Goal: Information Seeking & Learning: Learn about a topic

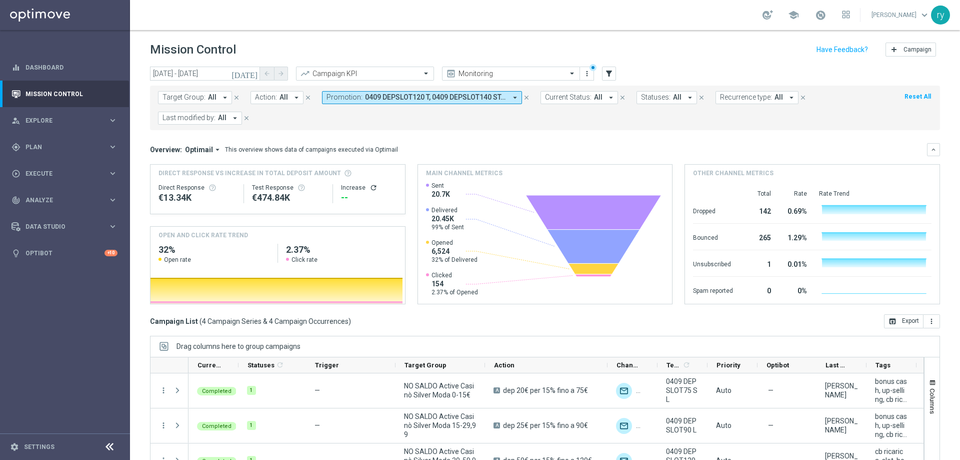
click at [513, 97] on icon "arrow_drop_down" at bounding box center [515, 97] width 9 height 9
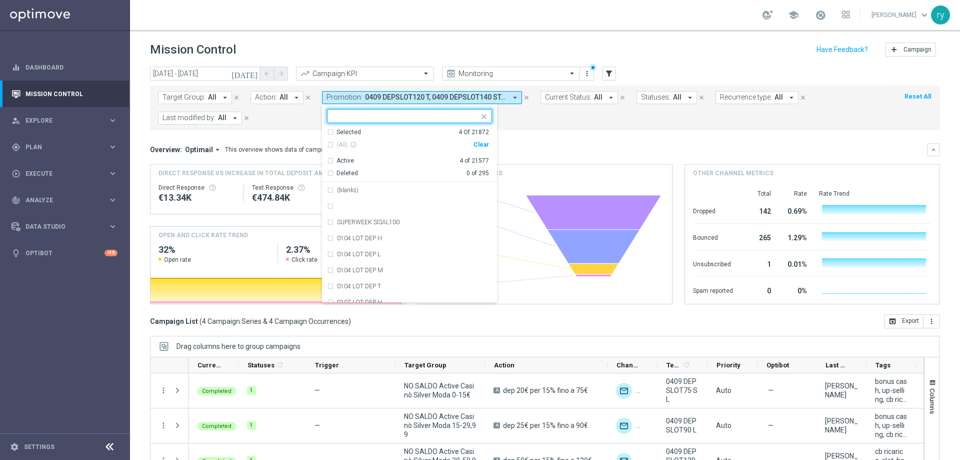
click at [0, 0] on div "Clear" at bounding box center [0, 0] width 0 height 0
click at [363, 117] on input "text" at bounding box center [406, 116] width 147 height 9
paste input "0409 STARCASINOCB180"
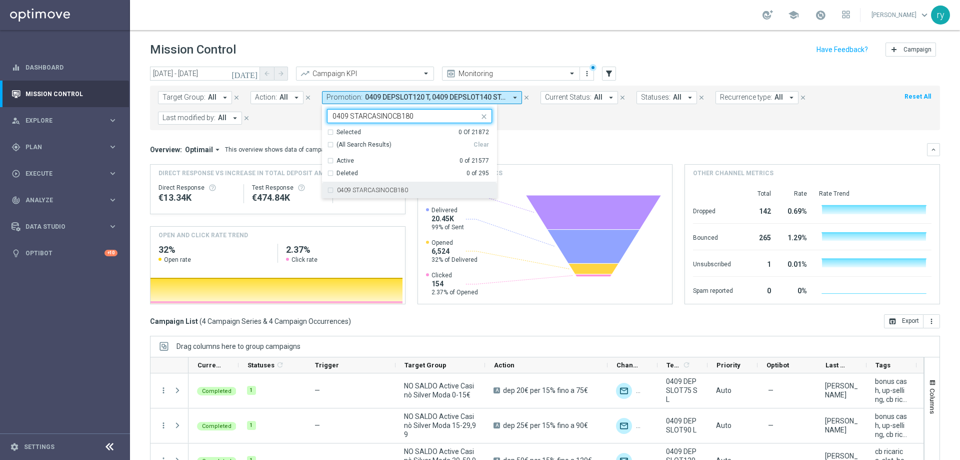
click at [396, 186] on div "0409 STARCASINOCB180" at bounding box center [409, 190] width 165 height 16
type input "0409 STARCASINOCB180"
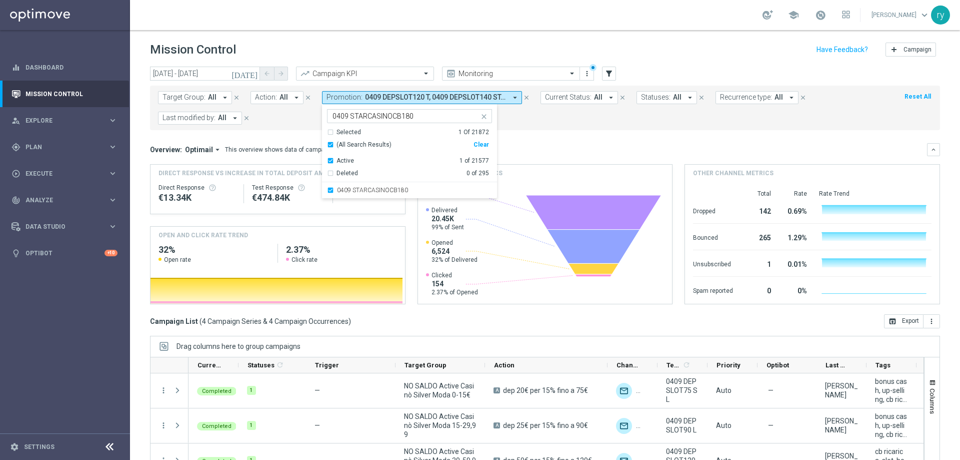
click at [561, 127] on div "Target Group: All arrow_drop_down close Action: All arrow_drop_down close Promo…" at bounding box center [545, 108] width 790 height 45
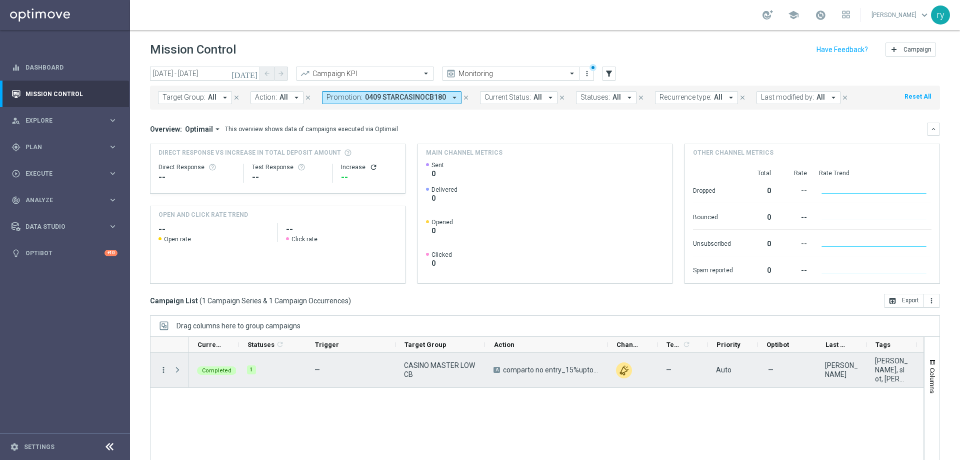
click at [162, 370] on icon "more_vert" at bounding box center [163, 369] width 9 height 9
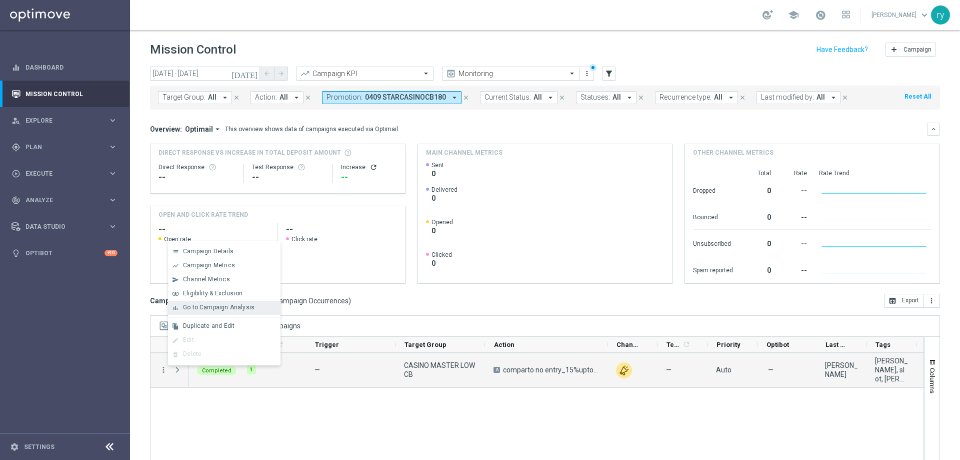
click at [191, 313] on div "bar_chart Go to Campaign Analysis" at bounding box center [224, 308] width 113 height 14
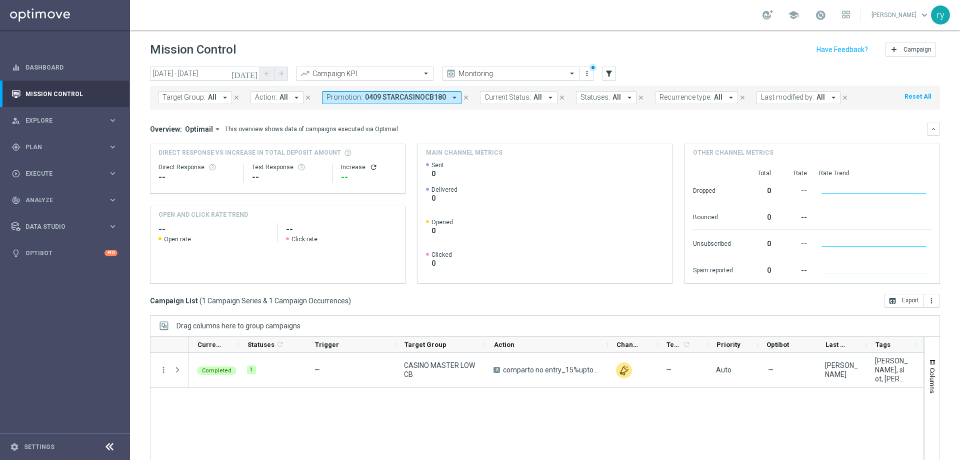
click at [451, 97] on icon "arrow_drop_down" at bounding box center [454, 97] width 9 height 9
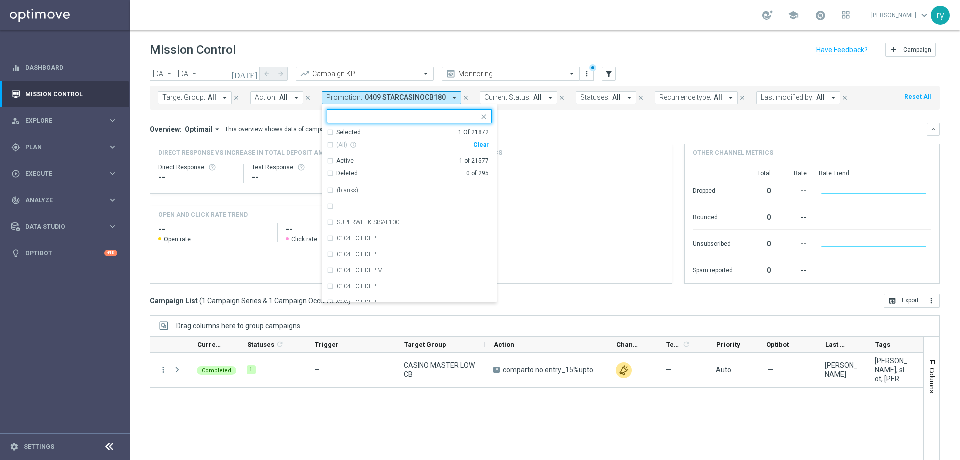
click at [0, 0] on div "Clear" at bounding box center [0, 0] width 0 height 0
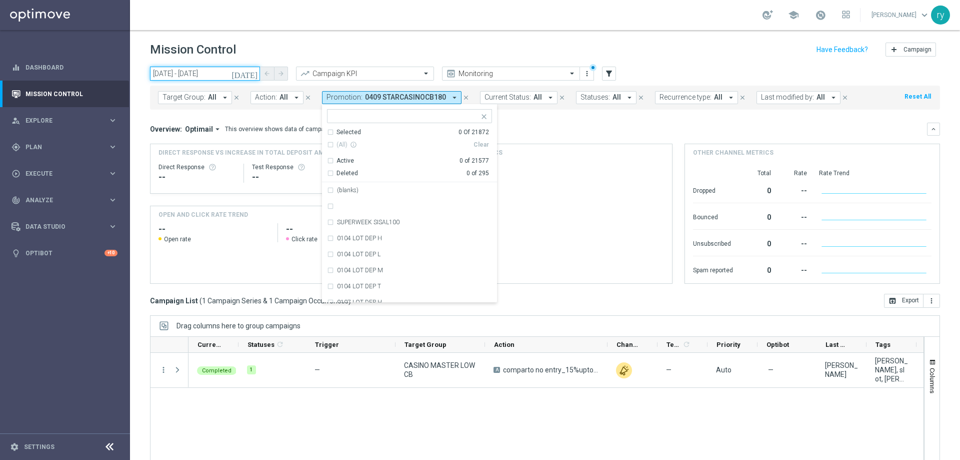
click at [198, 71] on input "04 Sep 2025 - 04 Sep 2025" at bounding box center [205, 74] width 110 height 14
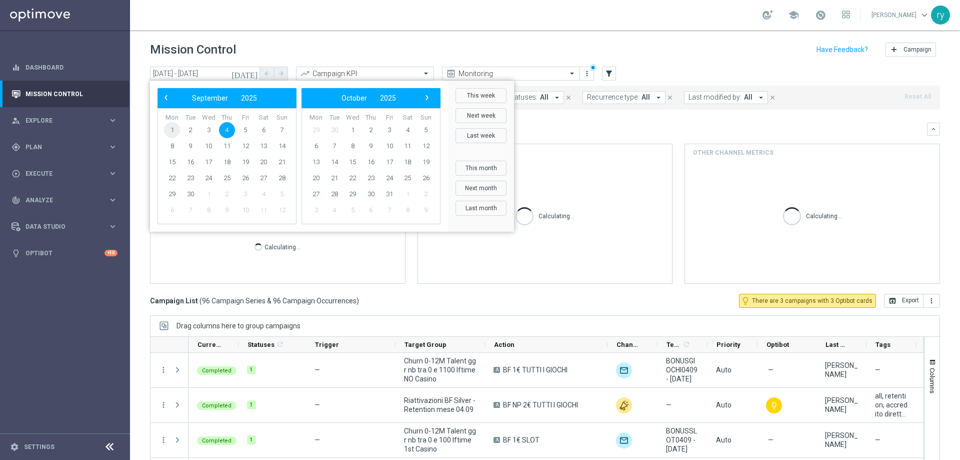
click at [174, 131] on span "1" at bounding box center [172, 130] width 16 height 16
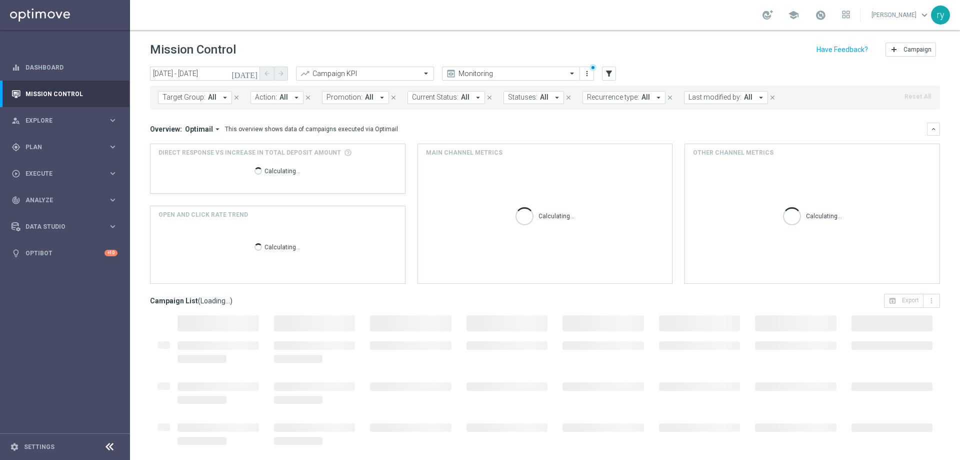
type input "01 Sep 2025 - 01 Sep 2025"
click at [379, 95] on icon "arrow_drop_down" at bounding box center [382, 97] width 9 height 9
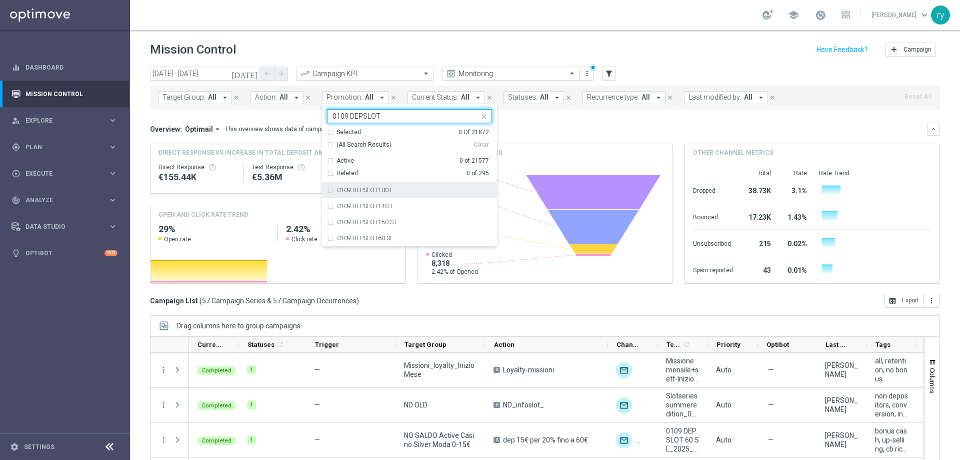
click at [328, 194] on div "0109 DEPSLOT100 L" at bounding box center [409, 190] width 165 height 16
type input "0109 DEPSLOT"
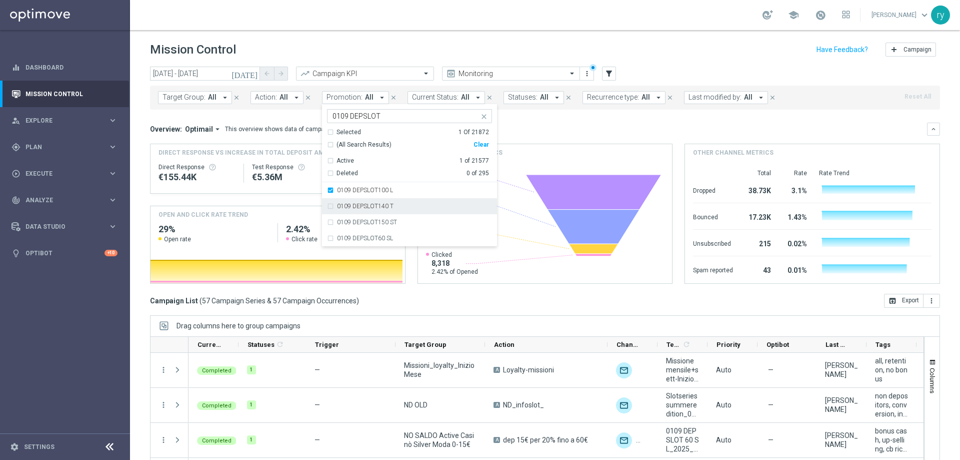
click at [330, 206] on div "0109 DEPSLOT140 T" at bounding box center [409, 206] width 165 height 16
drag, startPoint x: 330, startPoint y: 220, endPoint x: 331, endPoint y: 227, distance: 7.0
click at [330, 221] on div "0109 DEPSLOT150 ST" at bounding box center [409, 222] width 165 height 16
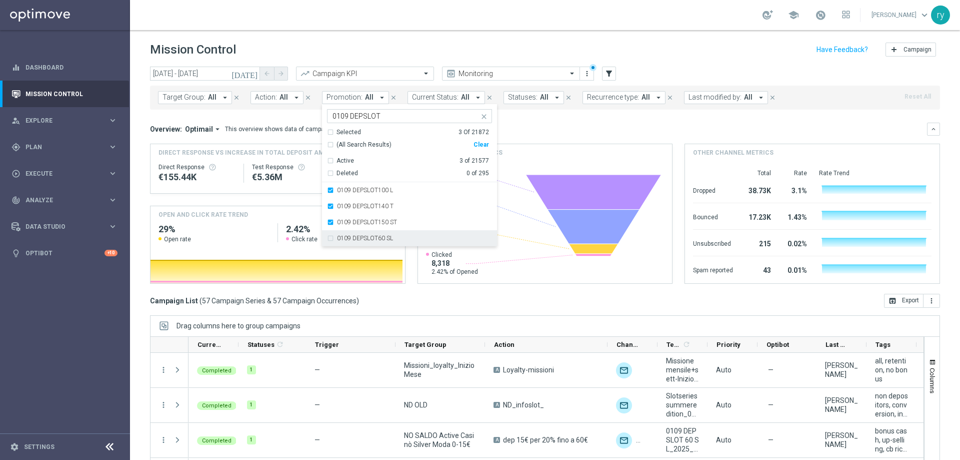
click at [330, 235] on div "0109 DEPSLOT60 SL" at bounding box center [409, 238] width 165 height 16
click at [507, 130] on div "Overview: Optimail arrow_drop_down This overview shows data of campaigns execut…" at bounding box center [538, 129] width 777 height 9
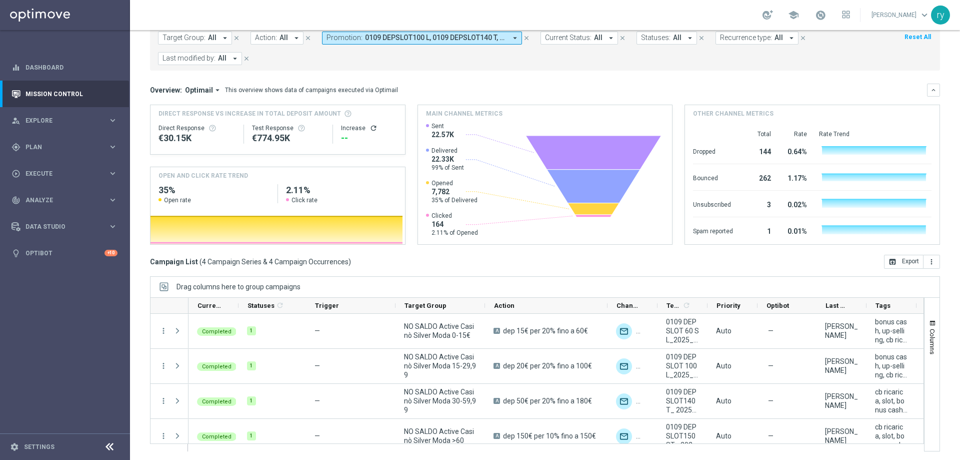
scroll to position [61, 0]
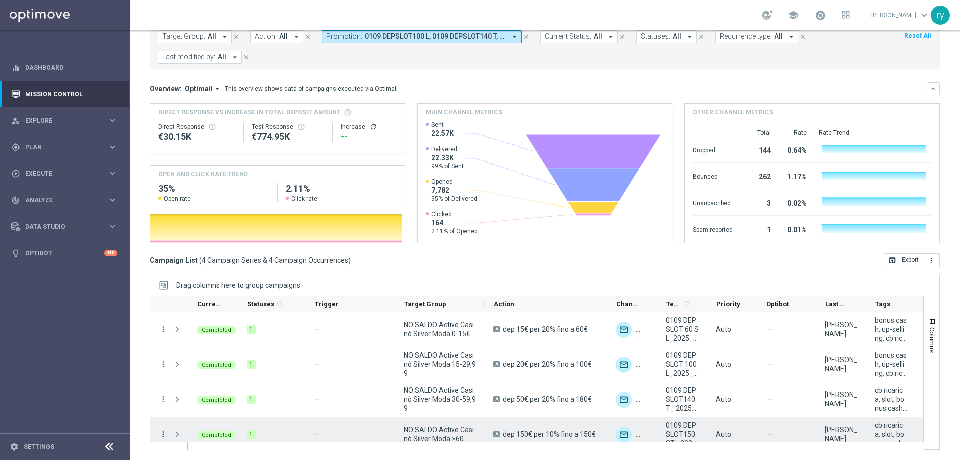
click at [162, 434] on icon "more_vert" at bounding box center [163, 434] width 9 height 9
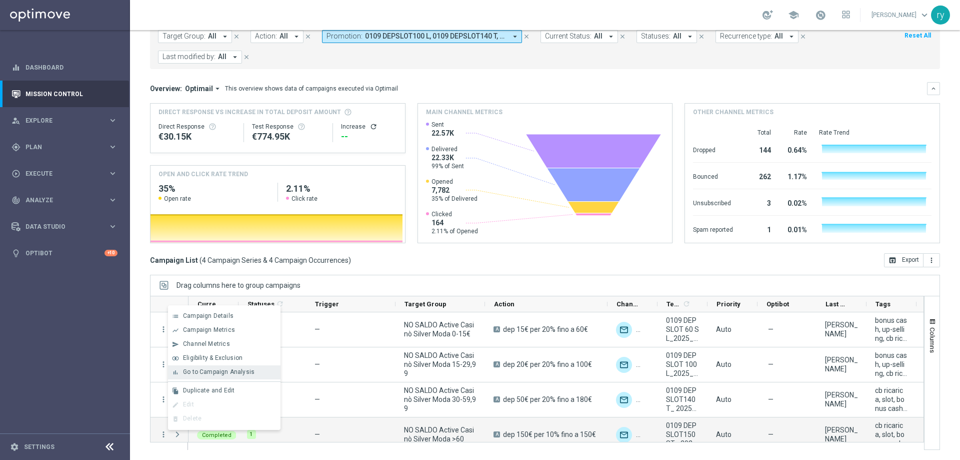
click at [206, 368] on span "Go to Campaign Analysis" at bounding box center [219, 371] width 72 height 7
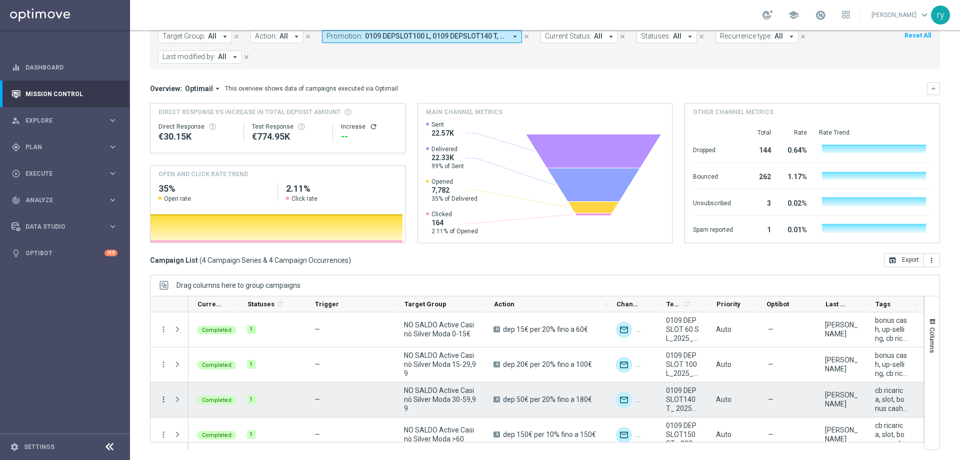
click at [166, 402] on icon "more_vert" at bounding box center [163, 399] width 9 height 9
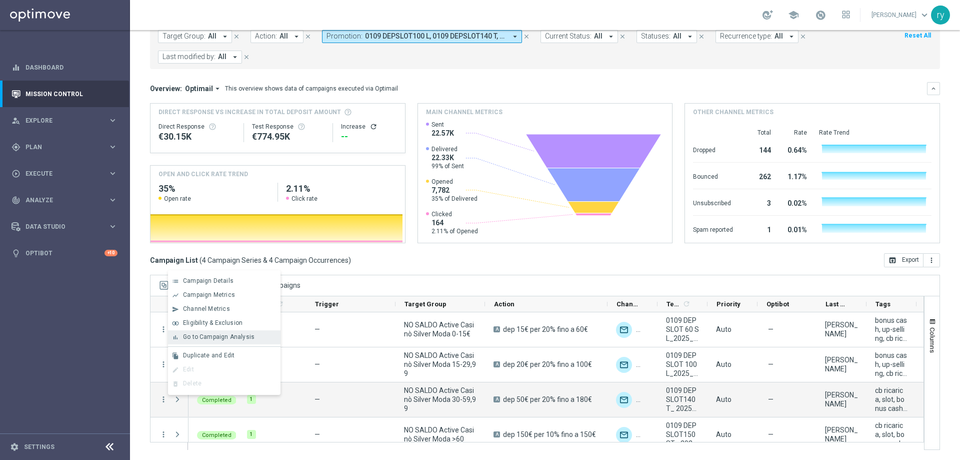
click at [197, 339] on span "Go to Campaign Analysis" at bounding box center [219, 336] width 72 height 7
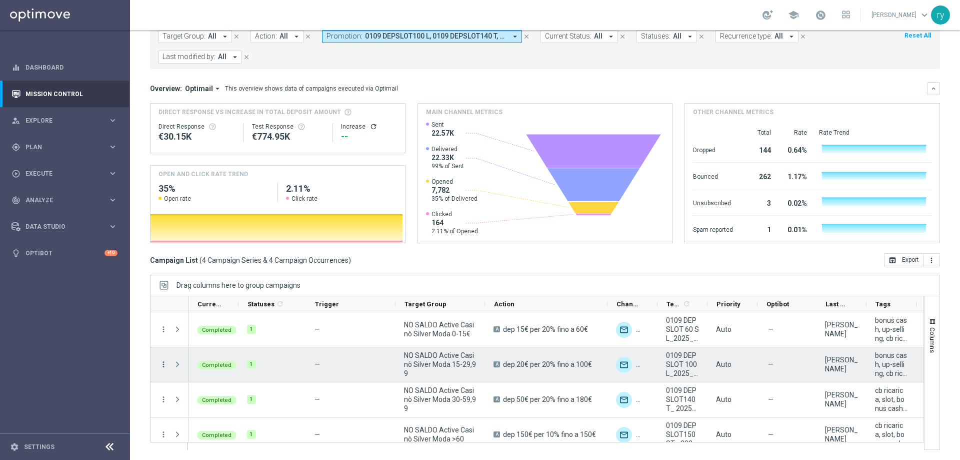
click at [165, 362] on icon "more_vert" at bounding box center [163, 364] width 9 height 9
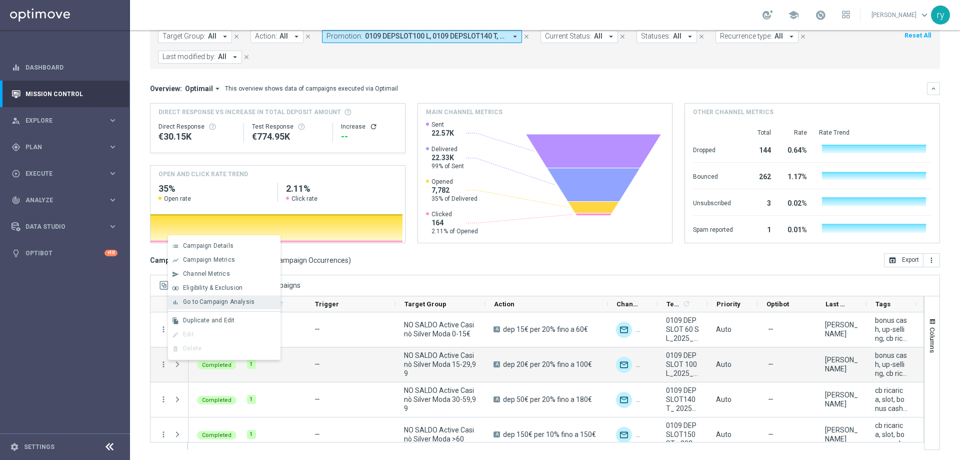
click at [203, 299] on span "Go to Campaign Analysis" at bounding box center [219, 301] width 72 height 7
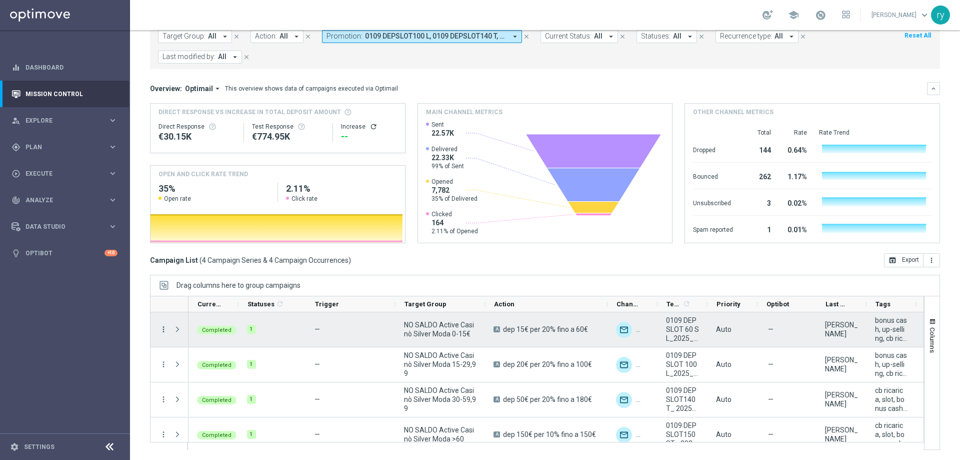
click at [164, 328] on icon "more_vert" at bounding box center [163, 329] width 9 height 9
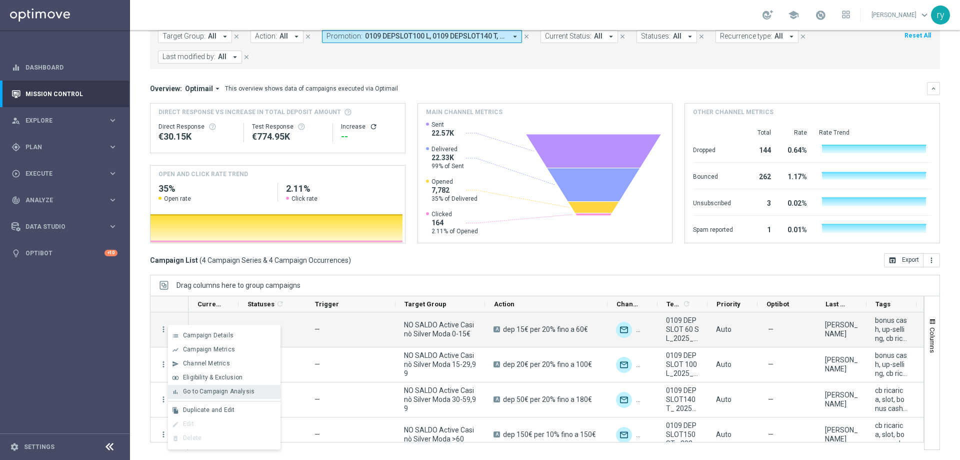
click at [202, 386] on div "bar_chart Go to Campaign Analysis" at bounding box center [224, 392] width 113 height 14
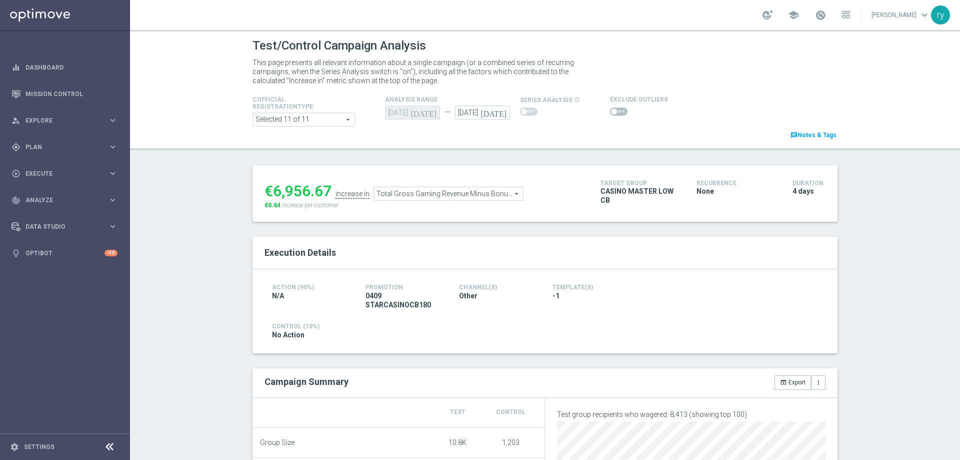
click at [572, 150] on header "Test/Control Campaign Analysis This page presents all relevant information abou…" at bounding box center [545, 90] width 830 height 120
click at [615, 114] on span at bounding box center [619, 112] width 18 height 8
click at [615, 114] on input "checkbox" at bounding box center [619, 112] width 18 height 8
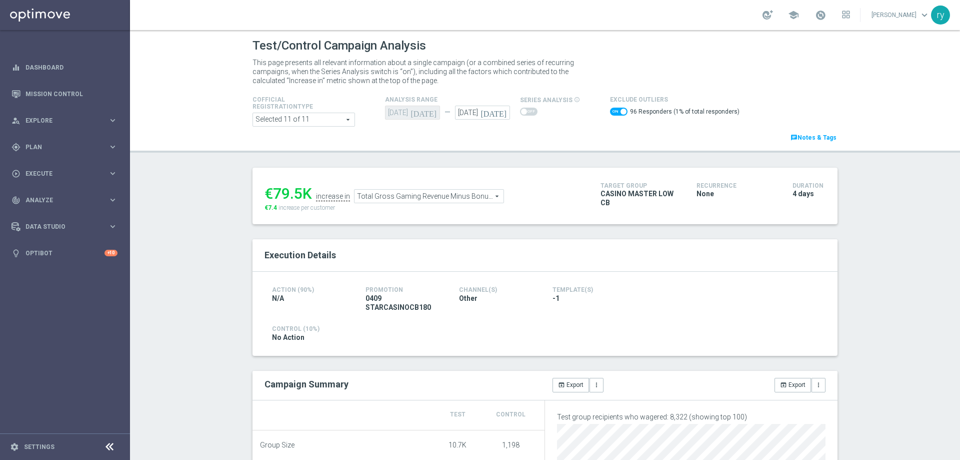
click at [469, 197] on span "Total Gross Gaming Revenue Minus Bonus Wagared" at bounding box center [429, 196] width 149 height 13
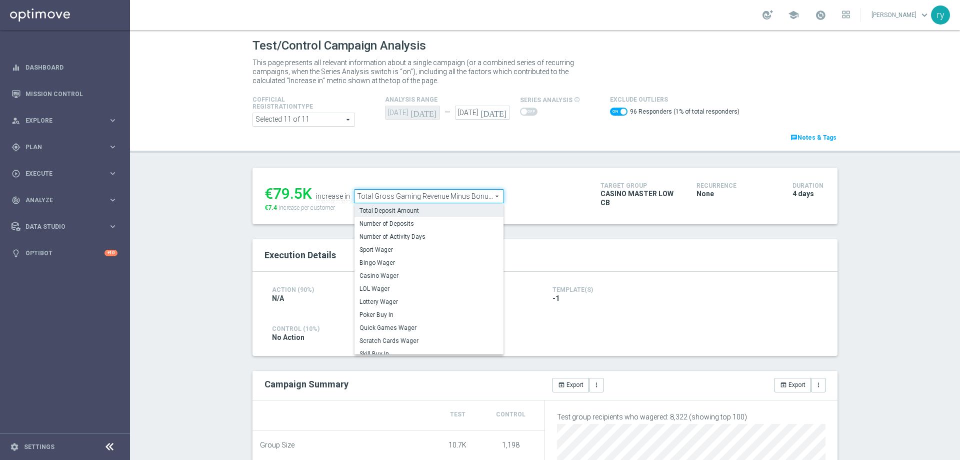
click at [452, 212] on span "Total Deposit Amount" at bounding box center [429, 211] width 139 height 8
checkbox input "false"
type input "Total Deposit Amount"
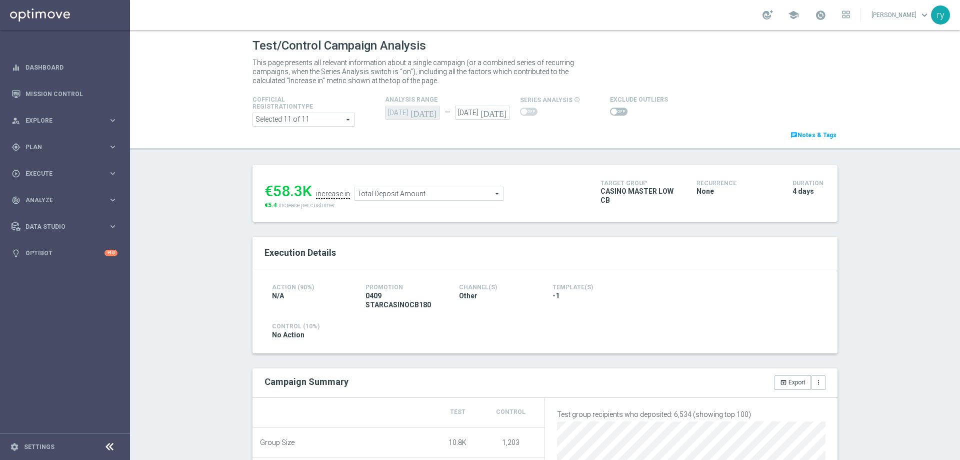
click at [615, 114] on span at bounding box center [619, 112] width 18 height 8
click at [615, 114] on input "checkbox" at bounding box center [619, 112] width 18 height 8
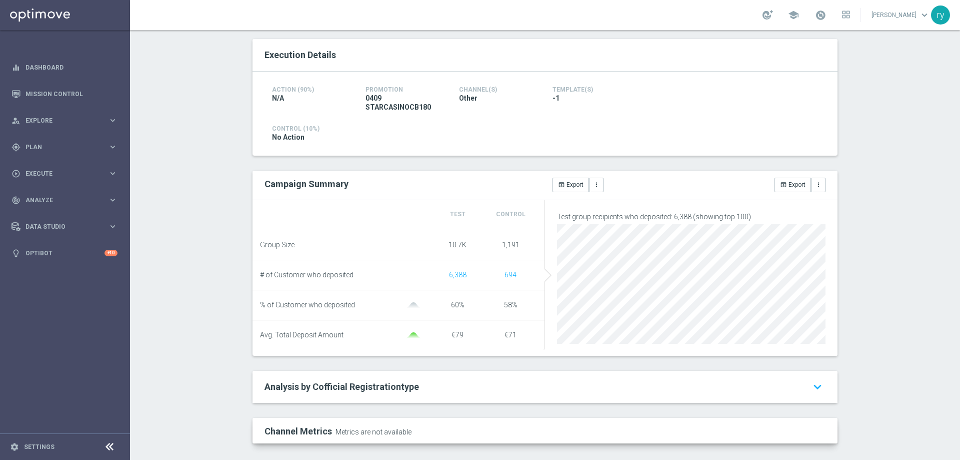
scroll to position [50, 0]
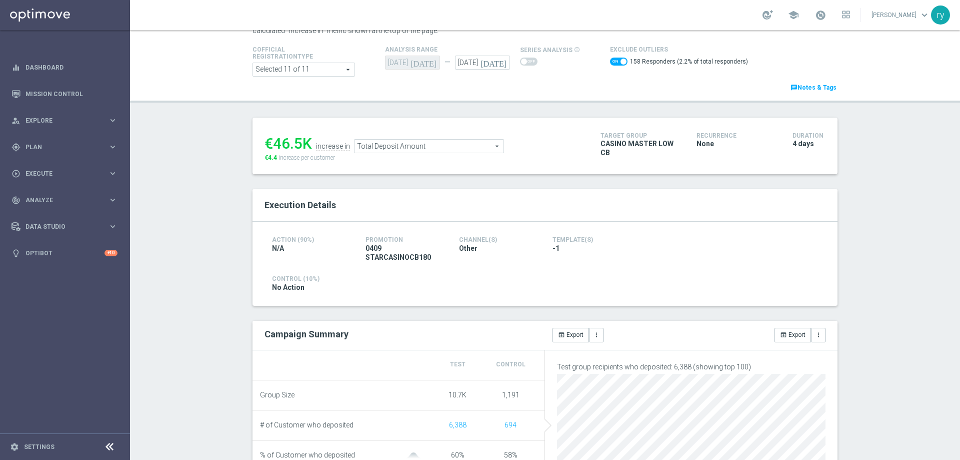
click at [610, 63] on span at bounding box center [619, 62] width 18 height 8
click at [610, 63] on input "checkbox" at bounding box center [619, 62] width 18 height 8
checkbox input "false"
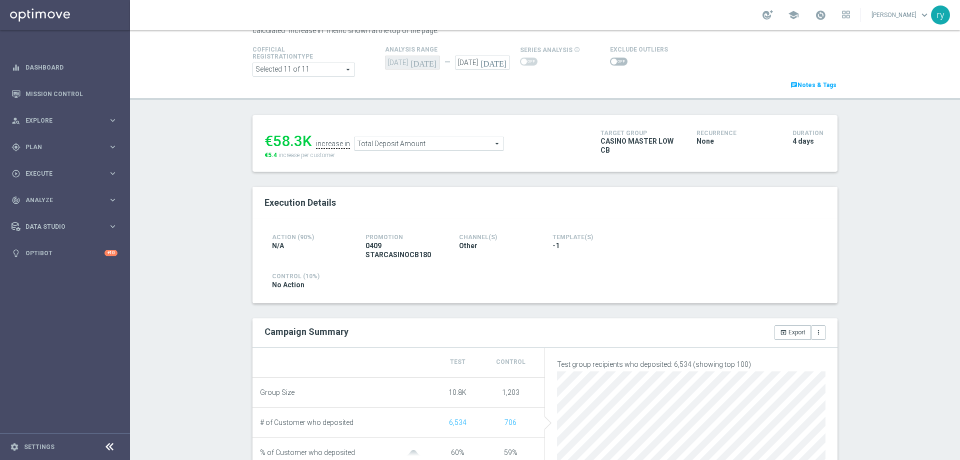
drag, startPoint x: 299, startPoint y: 138, endPoint x: 273, endPoint y: 142, distance: 26.8
click at [273, 142] on div "€58.3K" at bounding box center [289, 141] width 48 height 18
copy div "58.3"
click at [382, 144] on span "Total Deposit Amount" at bounding box center [429, 143] width 149 height 13
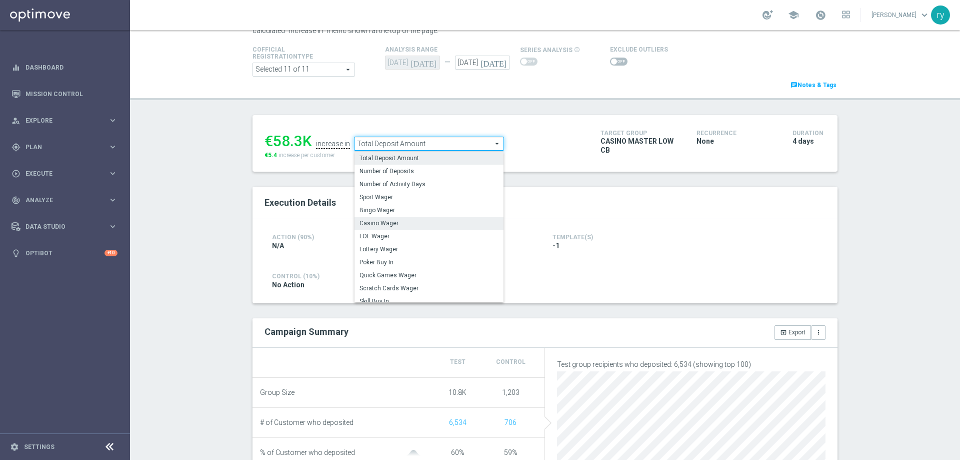
click at [400, 221] on span "Casino Wager" at bounding box center [429, 223] width 139 height 8
type input "Casino Wager"
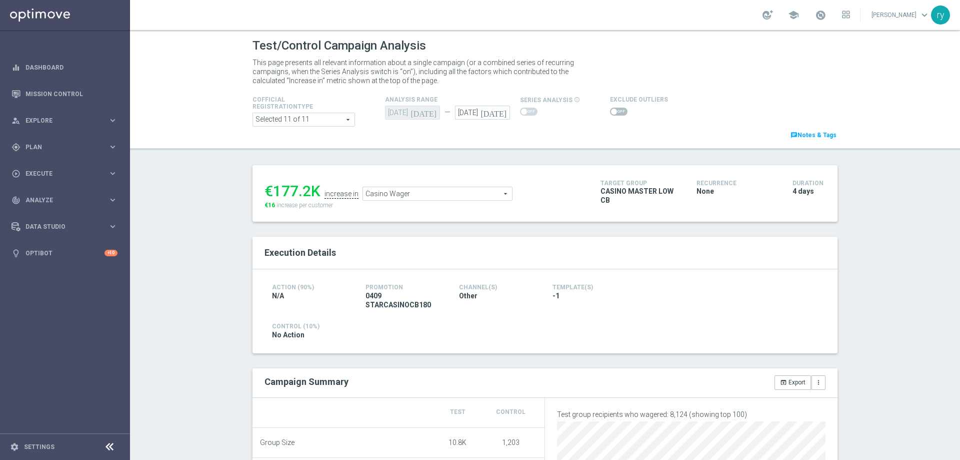
click at [610, 111] on span at bounding box center [619, 112] width 18 height 8
click at [610, 111] on input "checkbox" at bounding box center [619, 112] width 18 height 8
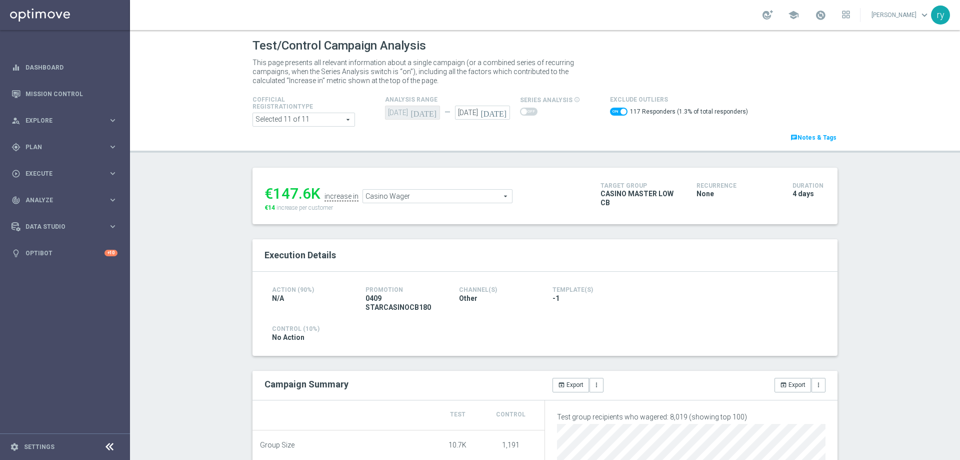
click at [610, 113] on span at bounding box center [619, 112] width 18 height 8
click at [610, 113] on input "checkbox" at bounding box center [619, 112] width 18 height 8
checkbox input "false"
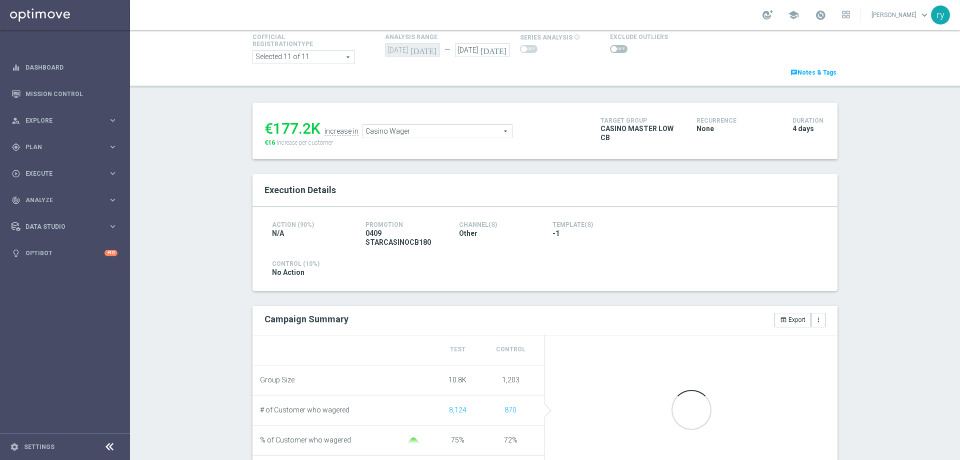
scroll to position [100, 0]
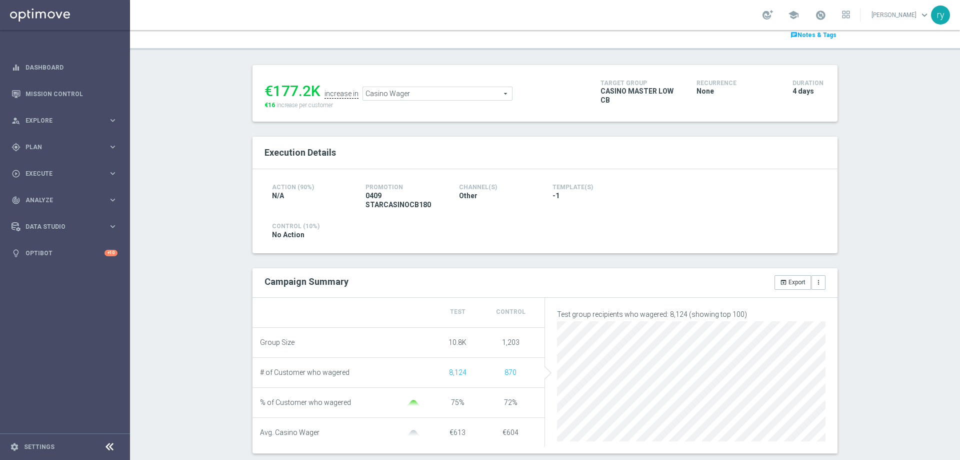
drag, startPoint x: 307, startPoint y: 94, endPoint x: 270, endPoint y: 96, distance: 37.1
click at [270, 96] on div "€177.2K" at bounding box center [293, 91] width 56 height 18
copy div "177.2"
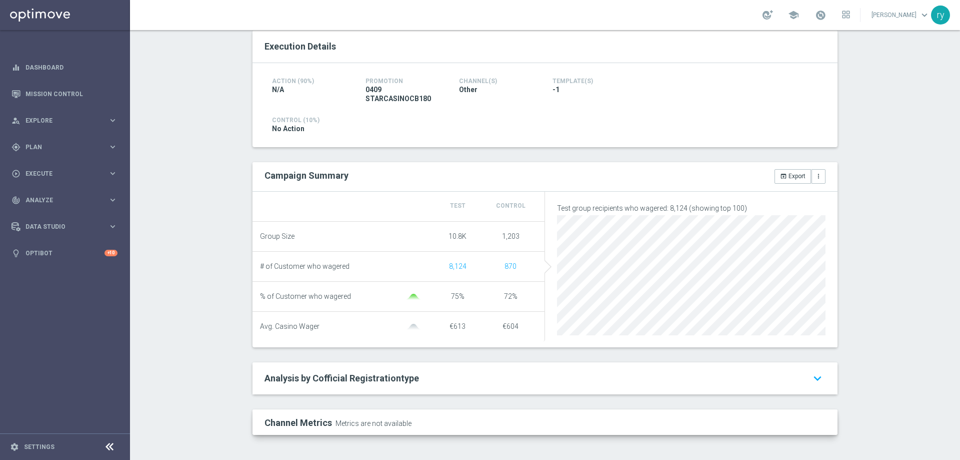
scroll to position [12, 0]
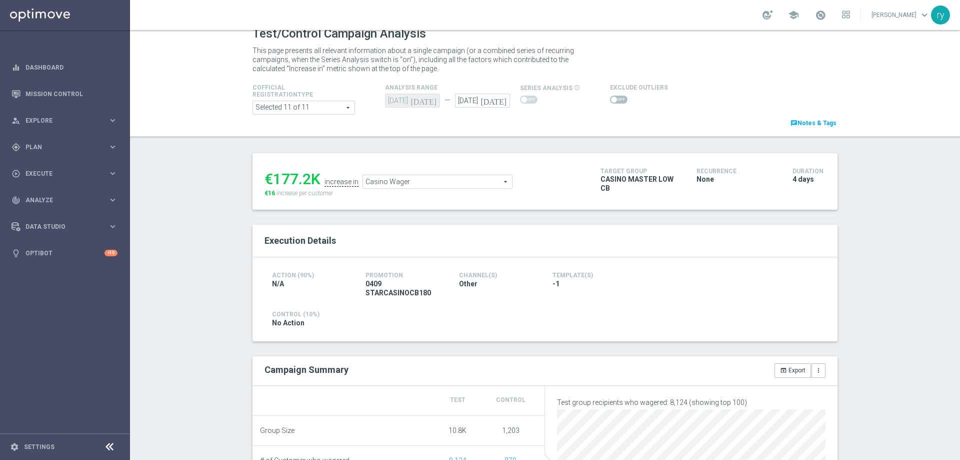
click at [445, 185] on span "Casino Wager" at bounding box center [437, 181] width 149 height 13
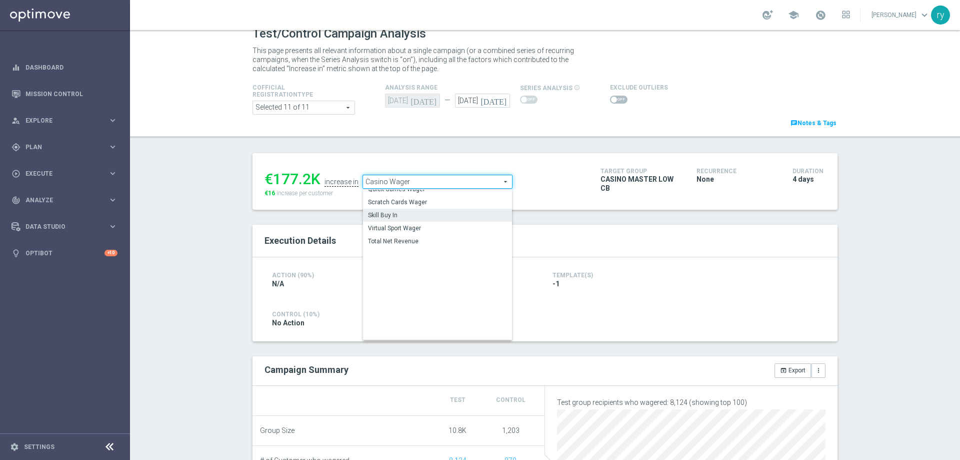
scroll to position [139, 0]
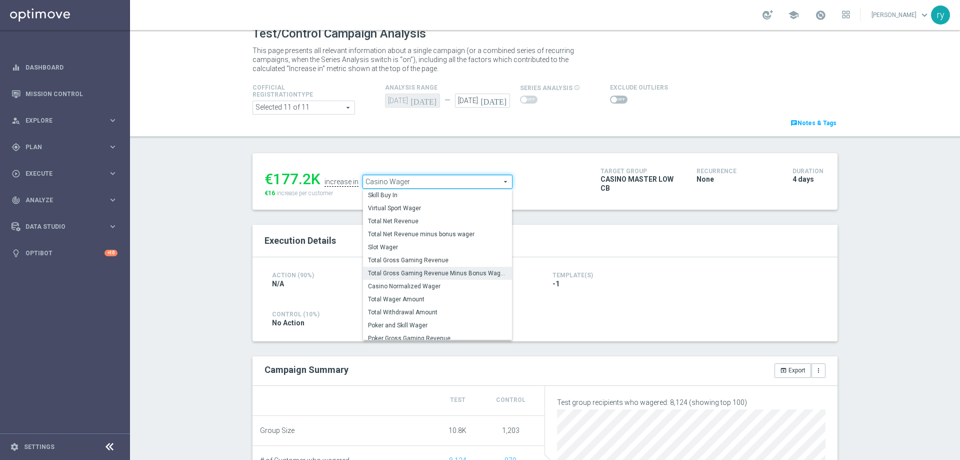
click at [442, 271] on span "Total Gross Gaming Revenue Minus Bonus Wagared" at bounding box center [437, 273] width 139 height 8
type input "Total Gross Gaming Revenue Minus Bonus Wagared"
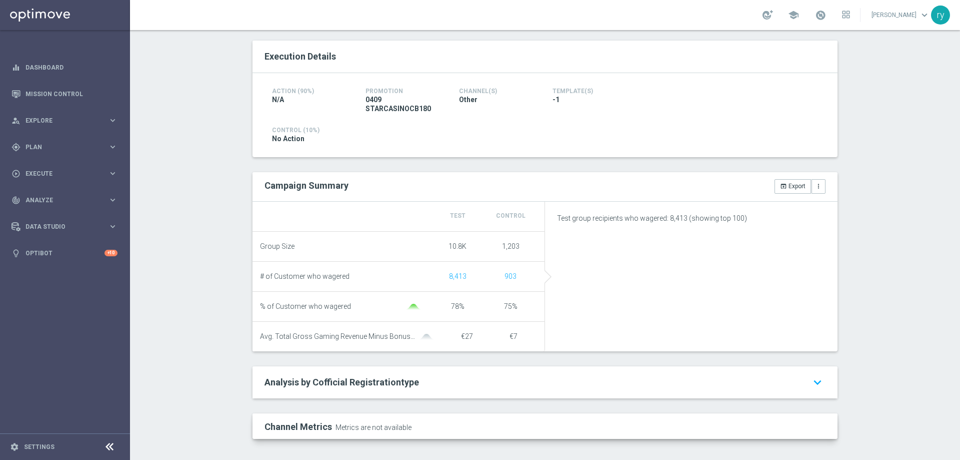
scroll to position [52, 0]
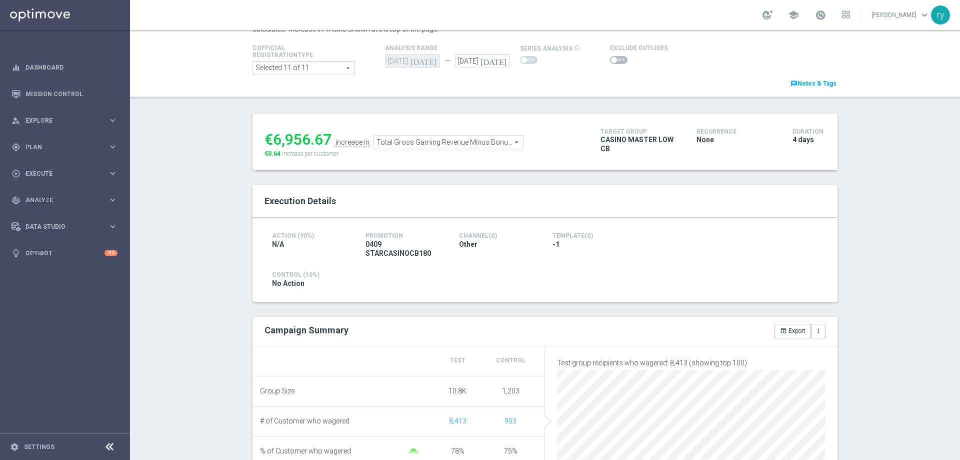
click at [611, 59] on span at bounding box center [614, 60] width 6 height 6
click at [610, 59] on input "checkbox" at bounding box center [619, 60] width 18 height 8
checkbox input "true"
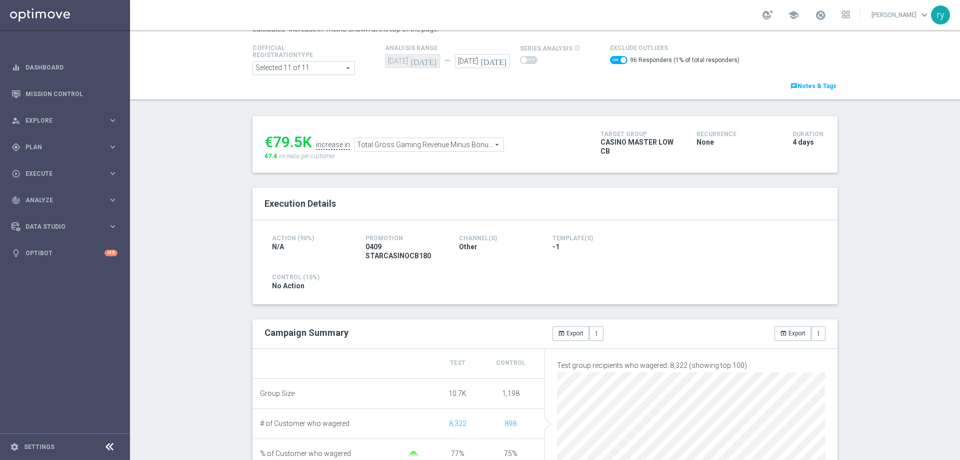
drag, startPoint x: 299, startPoint y: 143, endPoint x: 273, endPoint y: 138, distance: 26.4
click at [273, 138] on div "€79.5K" at bounding box center [289, 142] width 48 height 18
copy div "79.5"
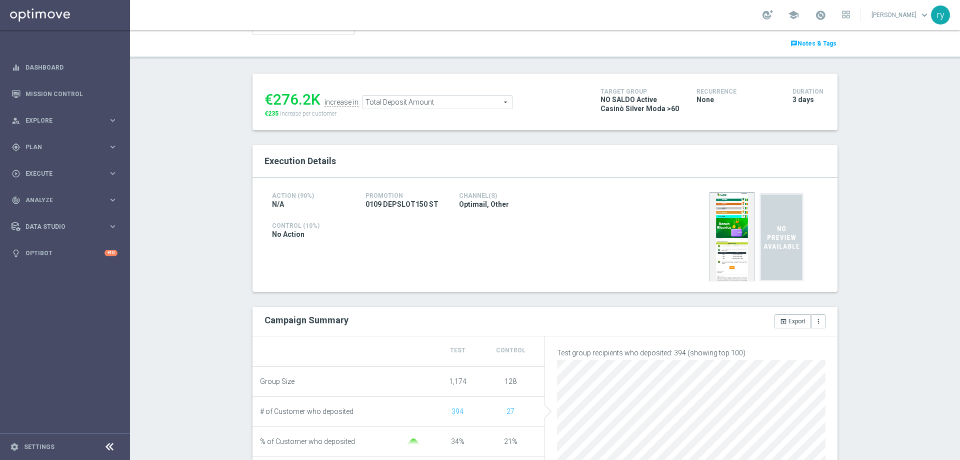
scroll to position [50, 0]
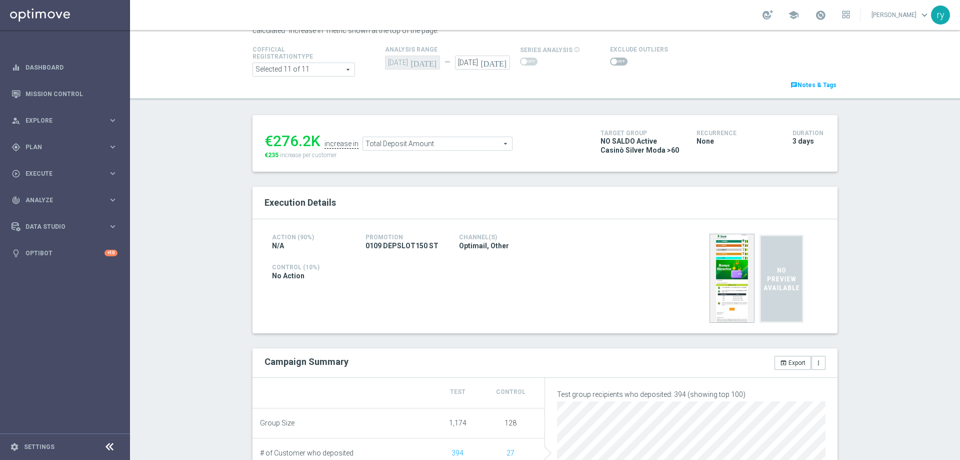
click at [394, 142] on span "Total Deposit Amount" at bounding box center [437, 143] width 149 height 13
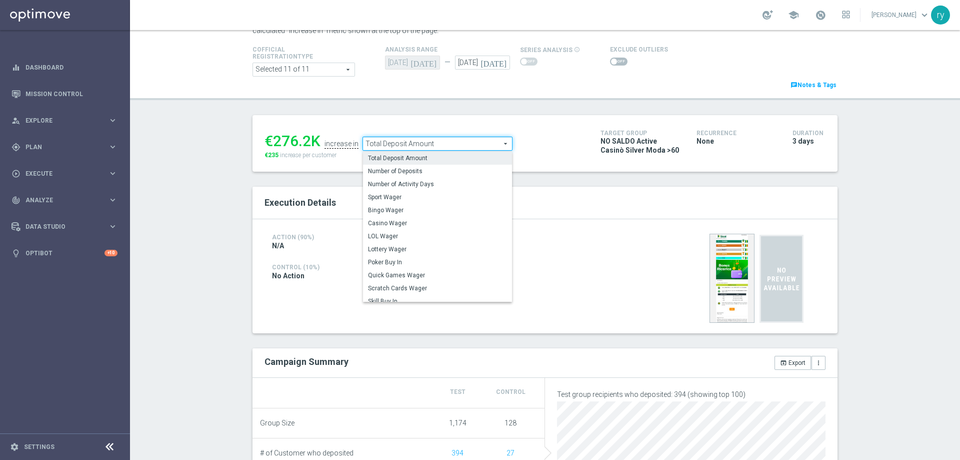
click at [402, 220] on label "Casino Wager" at bounding box center [437, 223] width 149 height 13
type input "Casino Wager"
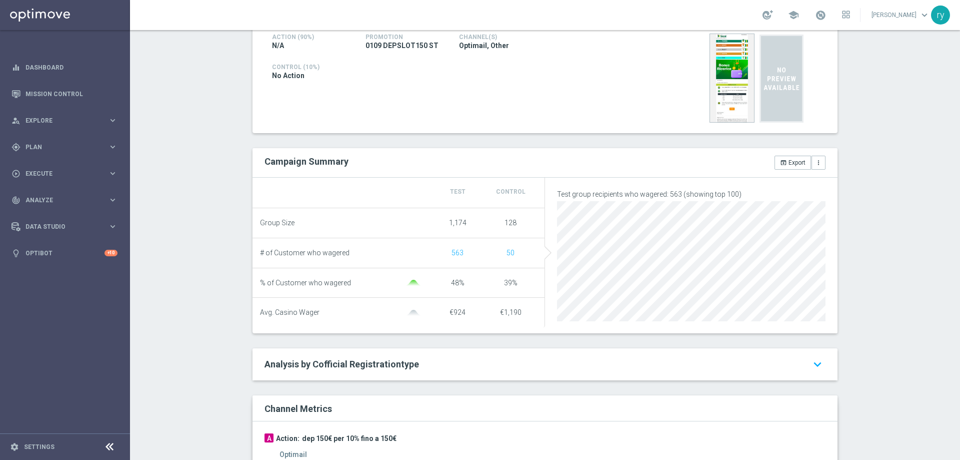
scroll to position [50, 0]
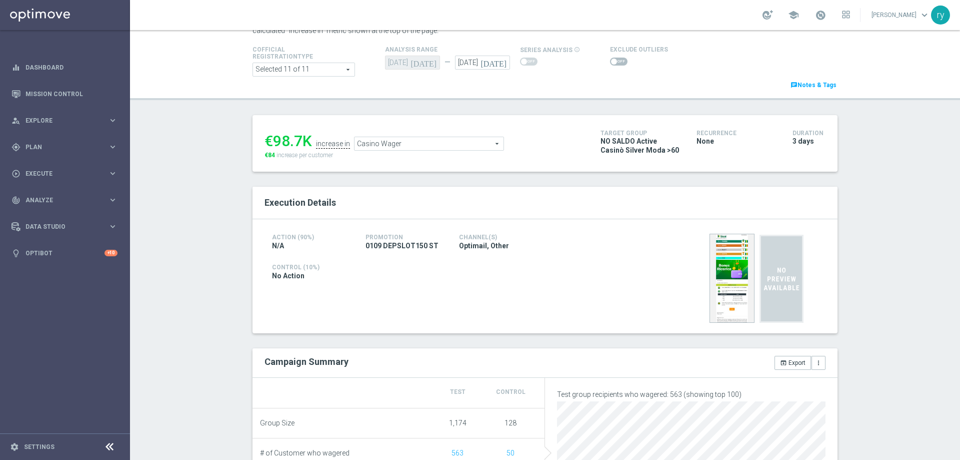
click at [613, 61] on span at bounding box center [619, 62] width 18 height 8
click at [613, 61] on input "checkbox" at bounding box center [619, 62] width 18 height 8
checkbox input "true"
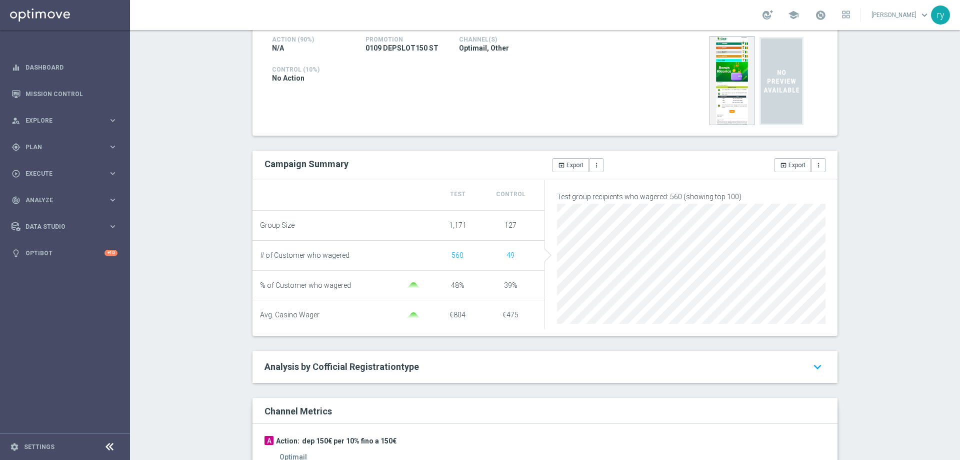
scroll to position [450, 0]
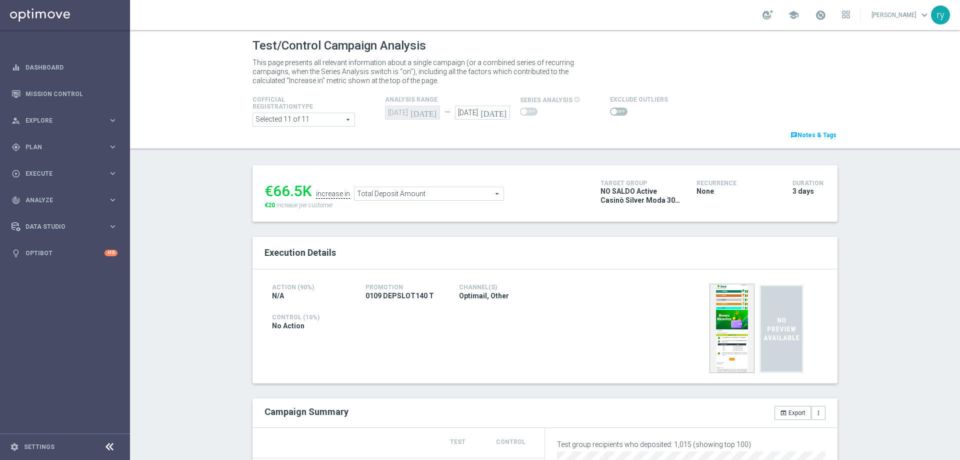
click at [612, 112] on span at bounding box center [619, 112] width 18 height 8
click at [612, 112] on input "checkbox" at bounding box center [619, 112] width 18 height 8
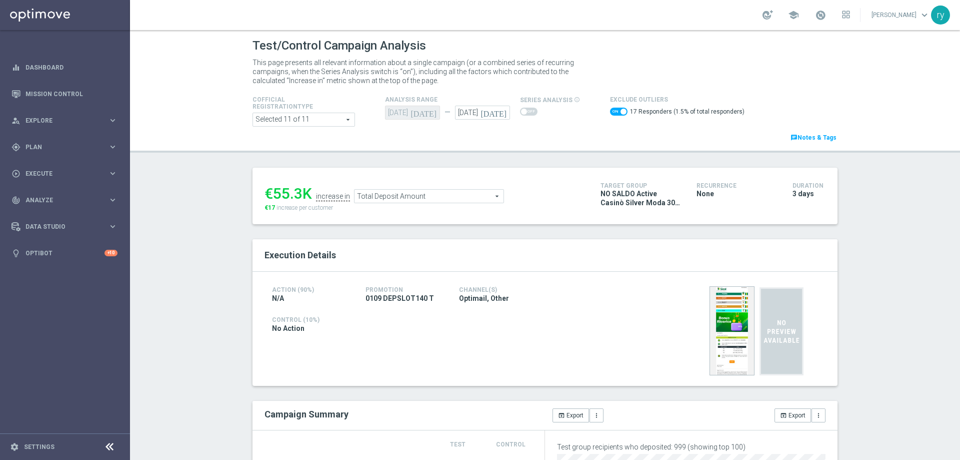
click at [610, 110] on span at bounding box center [619, 112] width 18 height 8
click at [610, 110] on input "checkbox" at bounding box center [619, 112] width 18 height 8
checkbox input "false"
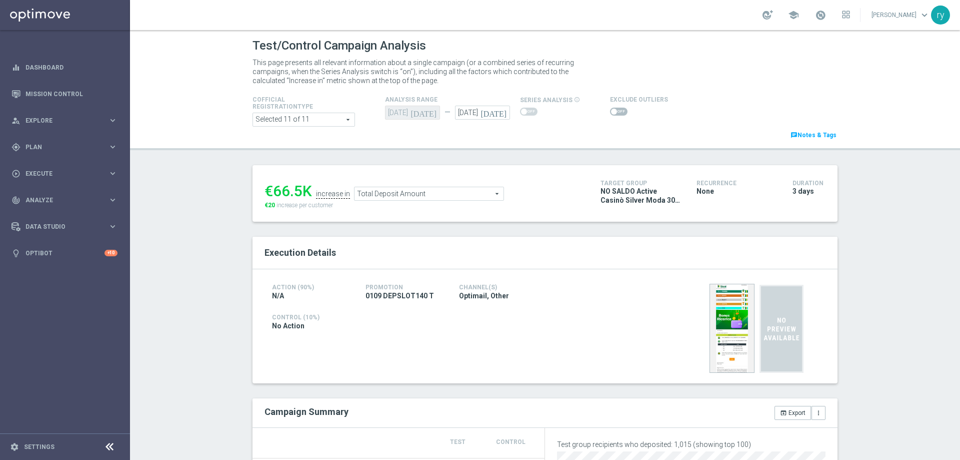
drag, startPoint x: 298, startPoint y: 192, endPoint x: 270, endPoint y: 194, distance: 27.6
click at [270, 194] on div "€66.5K" at bounding box center [289, 191] width 48 height 18
copy div "66.5"
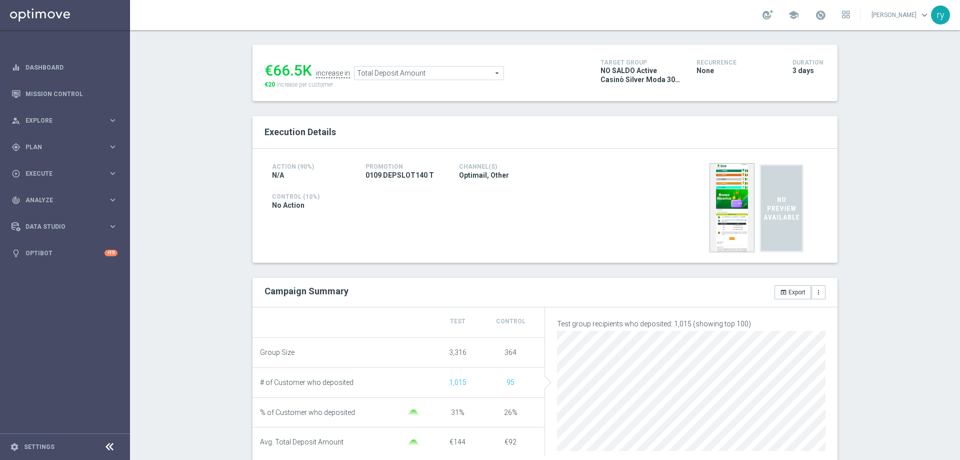
scroll to position [150, 0]
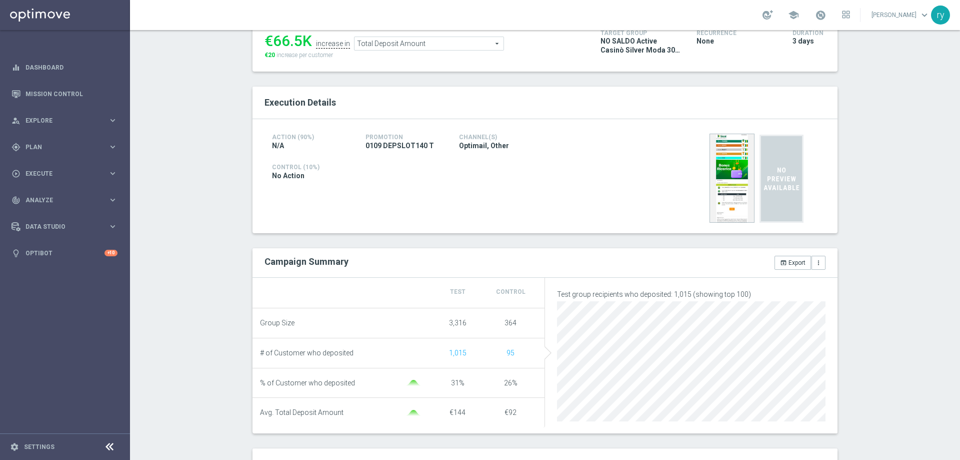
click at [410, 44] on span "Total Deposit Amount" at bounding box center [429, 43] width 149 height 13
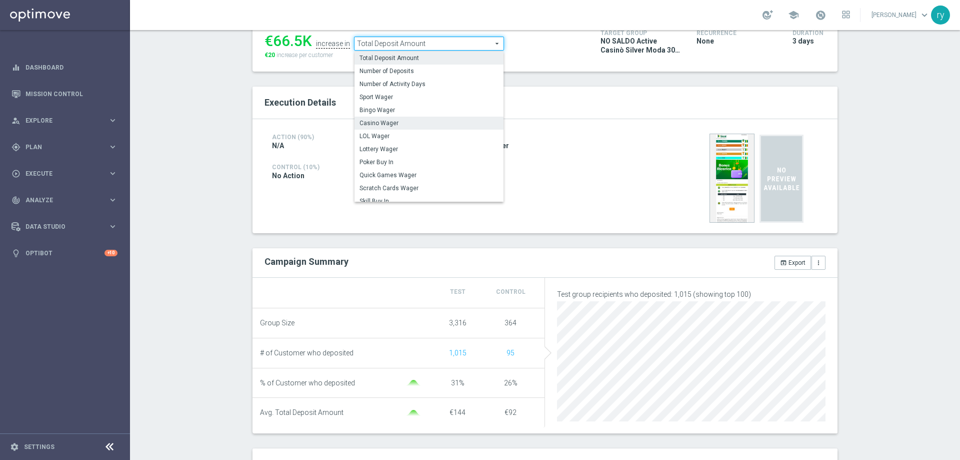
click at [423, 118] on label "Casino Wager" at bounding box center [429, 123] width 149 height 13
type input "Casino Wager"
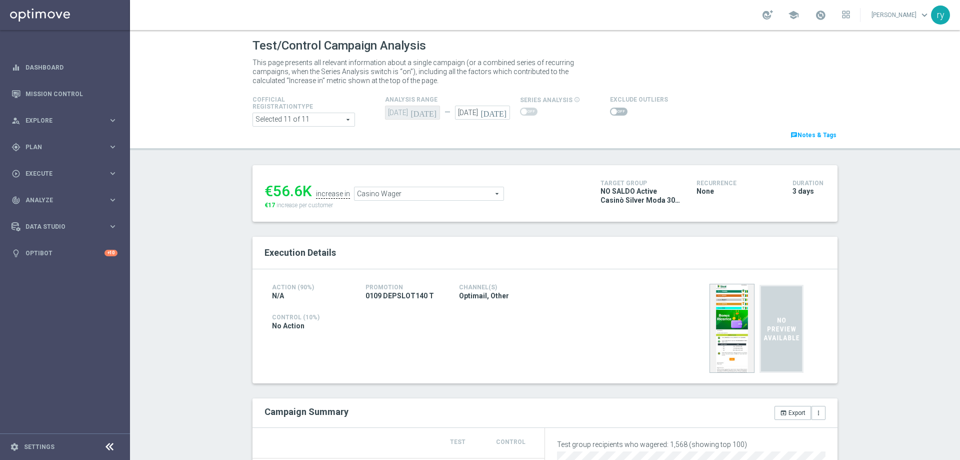
click at [610, 115] on span at bounding box center [619, 112] width 18 height 8
click at [610, 115] on input "checkbox" at bounding box center [619, 112] width 18 height 8
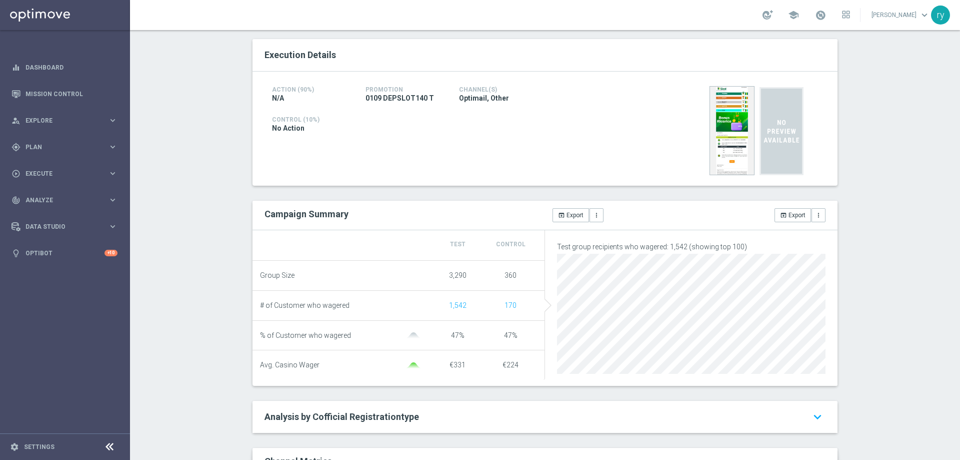
scroll to position [50, 0]
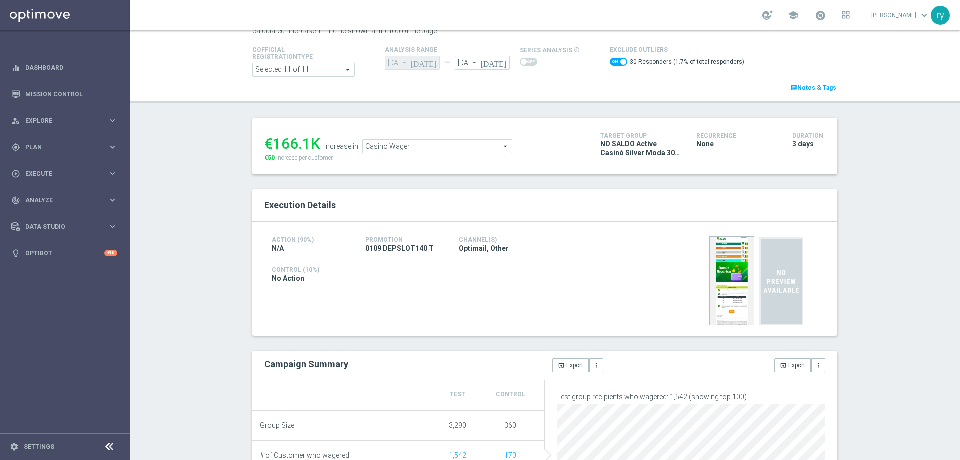
click at [621, 63] on span at bounding box center [624, 62] width 6 height 6
click at [614, 63] on input "checkbox" at bounding box center [619, 62] width 18 height 8
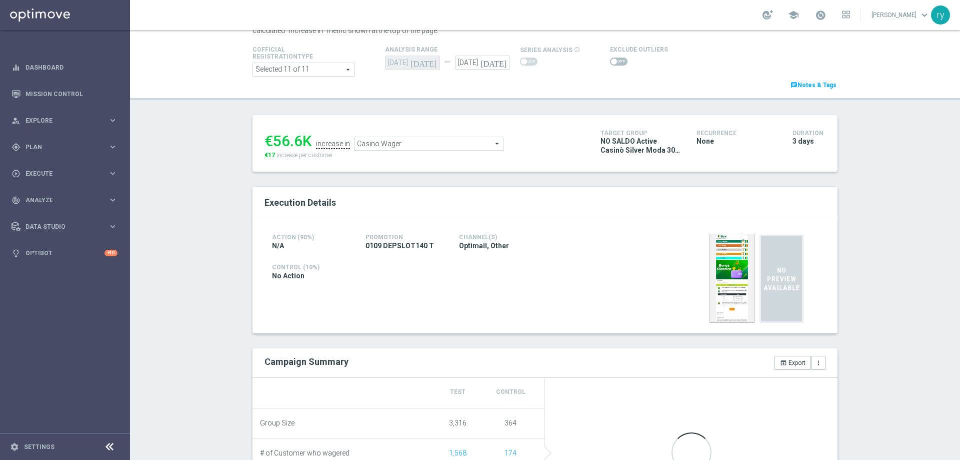
click at [613, 62] on span at bounding box center [619, 62] width 18 height 8
click at [613, 62] on input "checkbox" at bounding box center [619, 62] width 18 height 8
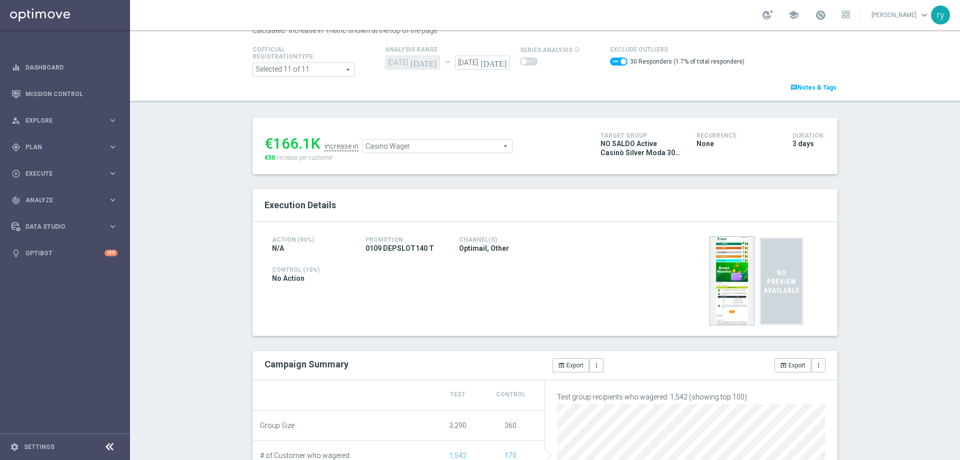
drag, startPoint x: 310, startPoint y: 142, endPoint x: 271, endPoint y: 142, distance: 38.5
click at [271, 142] on div "€166.1K" at bounding box center [293, 144] width 56 height 18
copy div "166.1"
click at [444, 148] on span "Casino Wager" at bounding box center [437, 146] width 149 height 13
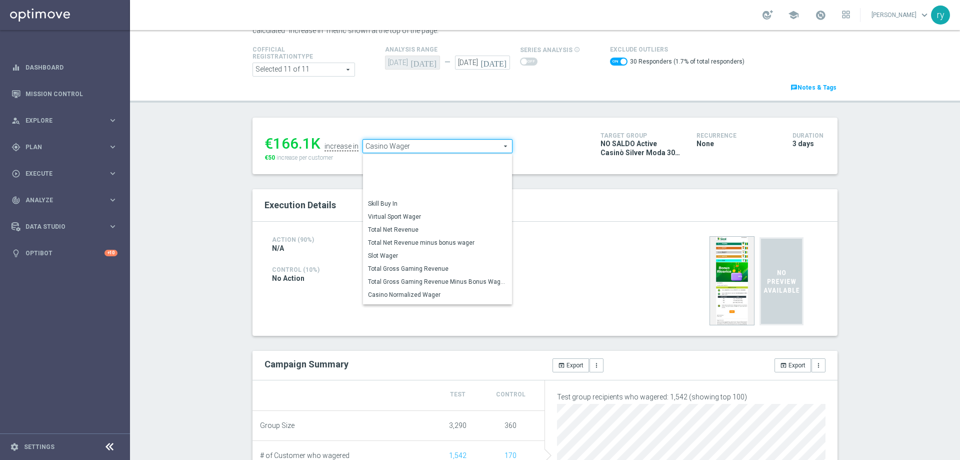
scroll to position [139, 0]
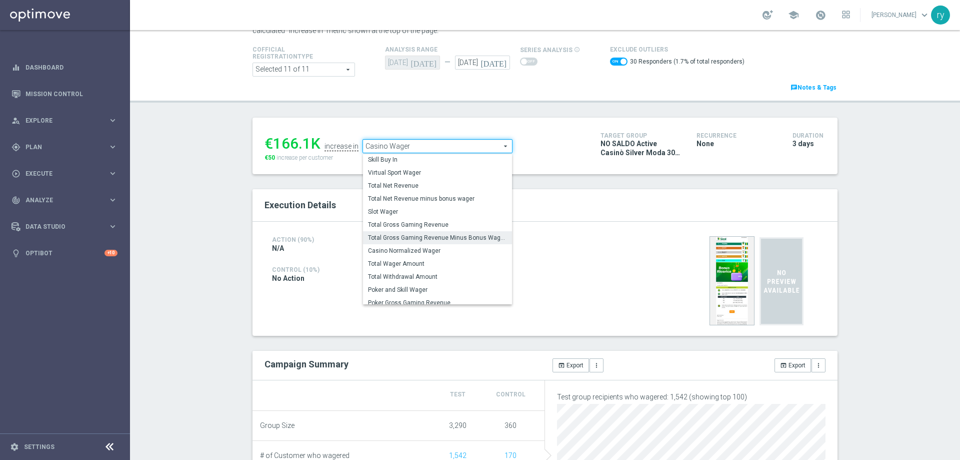
click at [446, 236] on span "Total Gross Gaming Revenue Minus Bonus Wagared" at bounding box center [437, 238] width 139 height 8
checkbox input "false"
type input "Total Gross Gaming Revenue Minus Bonus Wagared"
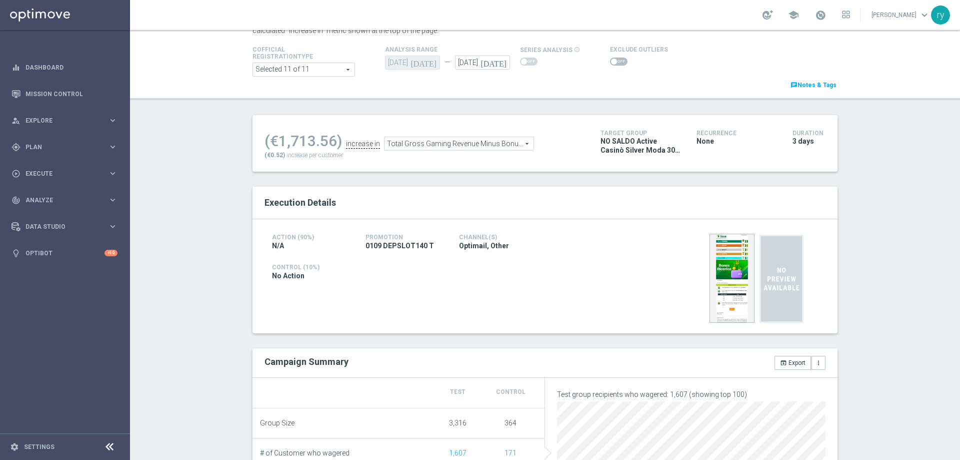
click at [610, 65] on span at bounding box center [619, 62] width 18 height 8
click at [610, 65] on input "checkbox" at bounding box center [619, 62] width 18 height 8
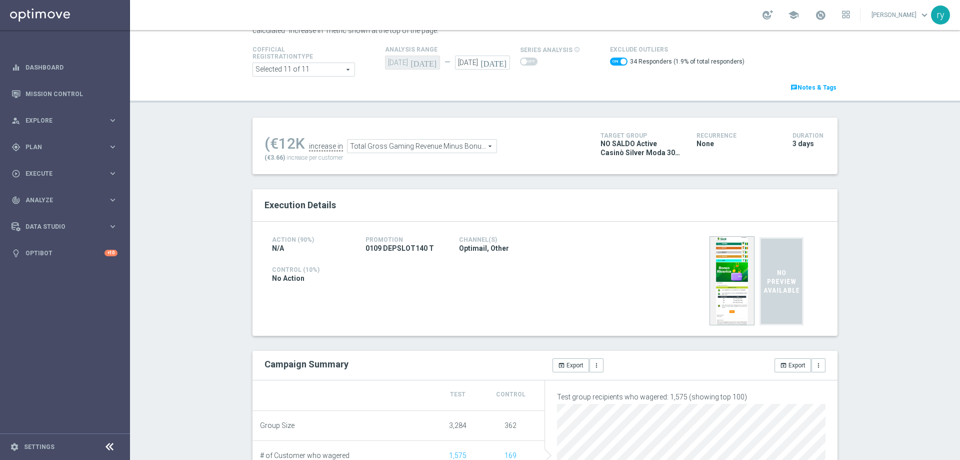
click at [219, 307] on div "Test/Control Campaign Analysis This page presents all relevant information abou…" at bounding box center [545, 245] width 830 height 430
click at [610, 64] on span at bounding box center [619, 62] width 18 height 8
click at [610, 64] on input "checkbox" at bounding box center [619, 62] width 18 height 8
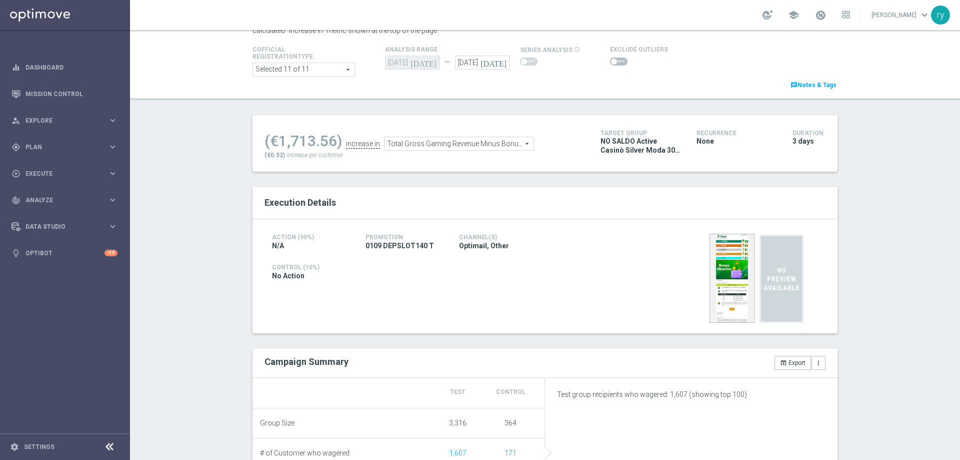
click at [610, 64] on span at bounding box center [619, 62] width 18 height 8
click at [610, 64] on input "checkbox" at bounding box center [619, 62] width 18 height 8
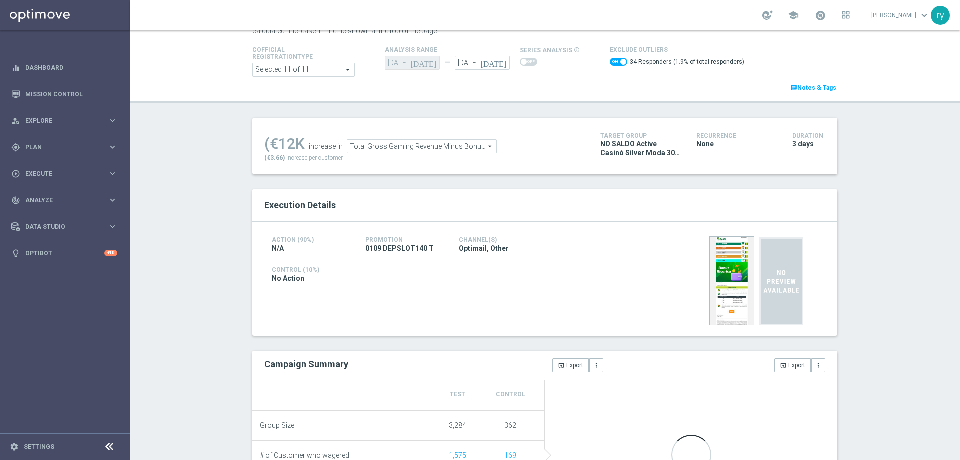
click at [610, 64] on span at bounding box center [619, 62] width 18 height 8
click at [610, 64] on input "checkbox" at bounding box center [619, 62] width 18 height 8
checkbox input "false"
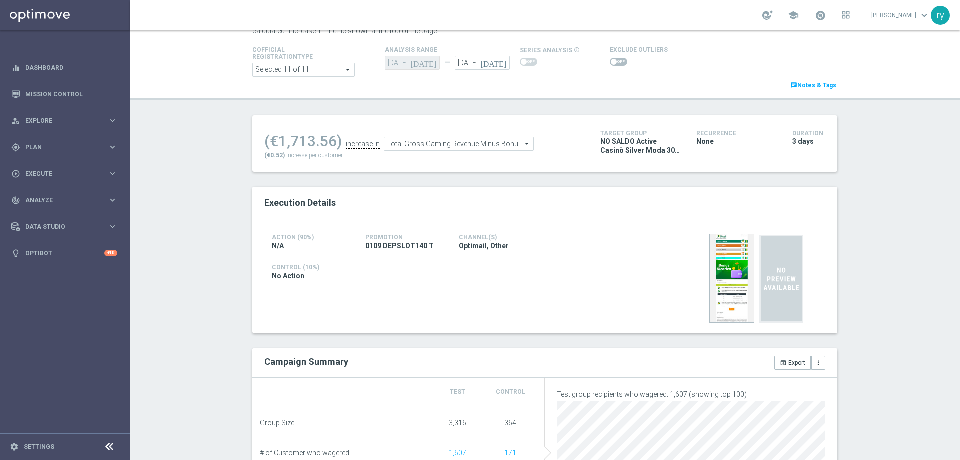
drag, startPoint x: 334, startPoint y: 141, endPoint x: 273, endPoint y: 143, distance: 61.1
click at [273, 143] on div "(€1,713.56)" at bounding box center [304, 141] width 78 height 18
copy div "1,713.56"
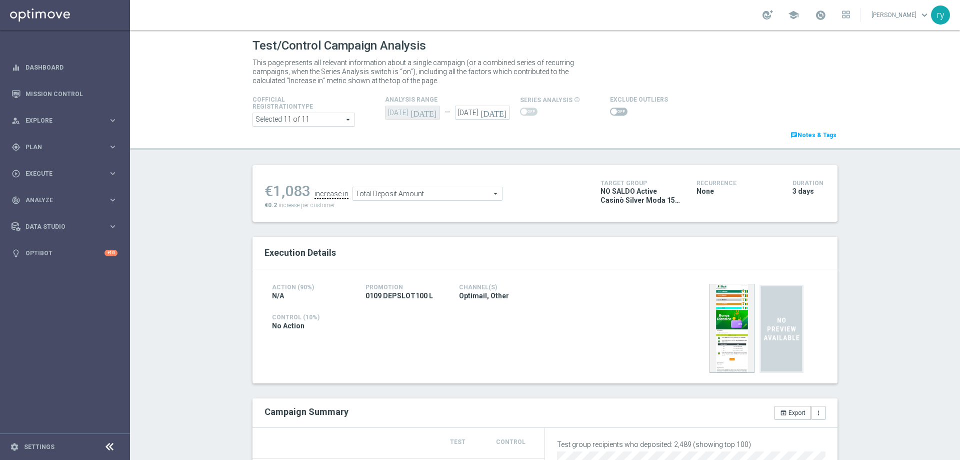
click at [612, 113] on span at bounding box center [619, 112] width 18 height 8
click at [612, 113] on input "checkbox" at bounding box center [619, 112] width 18 height 8
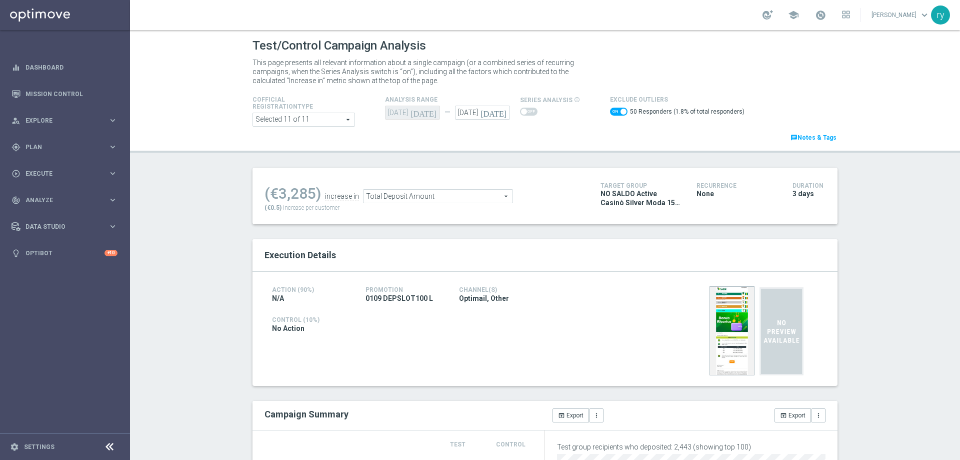
click at [610, 111] on span at bounding box center [619, 112] width 18 height 8
click at [610, 111] on input "checkbox" at bounding box center [619, 112] width 18 height 8
checkbox input "false"
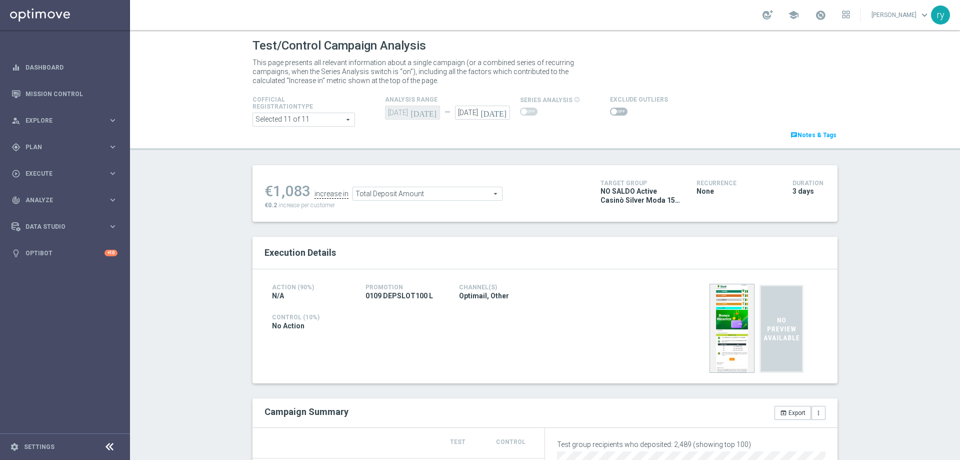
drag, startPoint x: 309, startPoint y: 193, endPoint x: 272, endPoint y: 197, distance: 37.7
click at [272, 197] on ul "€1,083 increase in Total Deposit Amount Total Deposit Amount arrow_drop_down se…" at bounding box center [425, 189] width 326 height 24
copy ul "1,083"
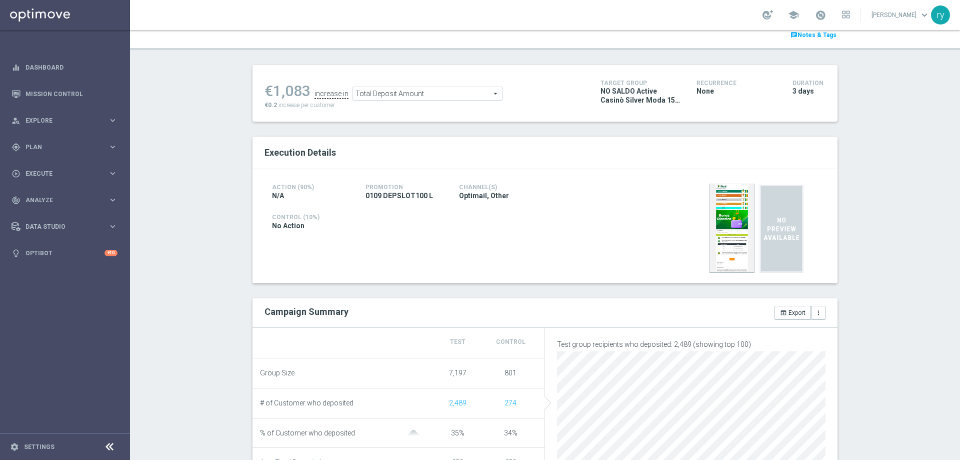
click at [464, 91] on span "Total Deposit Amount" at bounding box center [427, 93] width 149 height 13
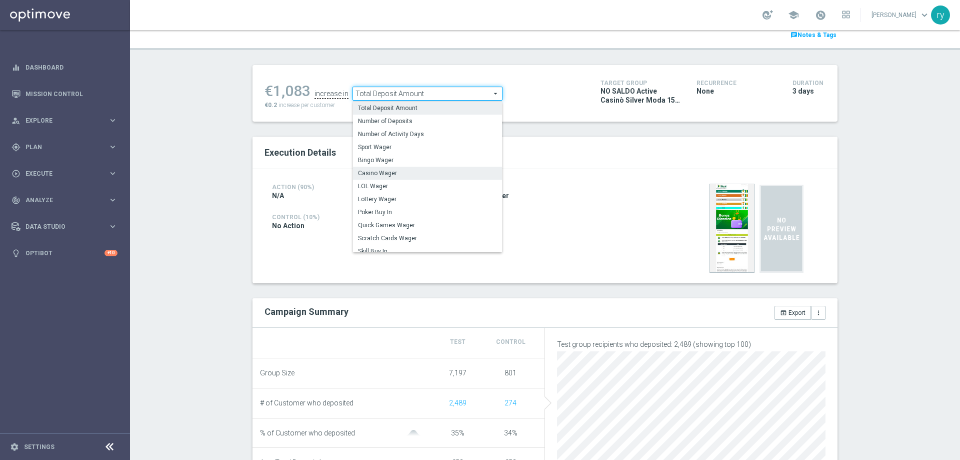
click at [448, 172] on span "Casino Wager" at bounding box center [427, 173] width 139 height 8
type input "Casino Wager"
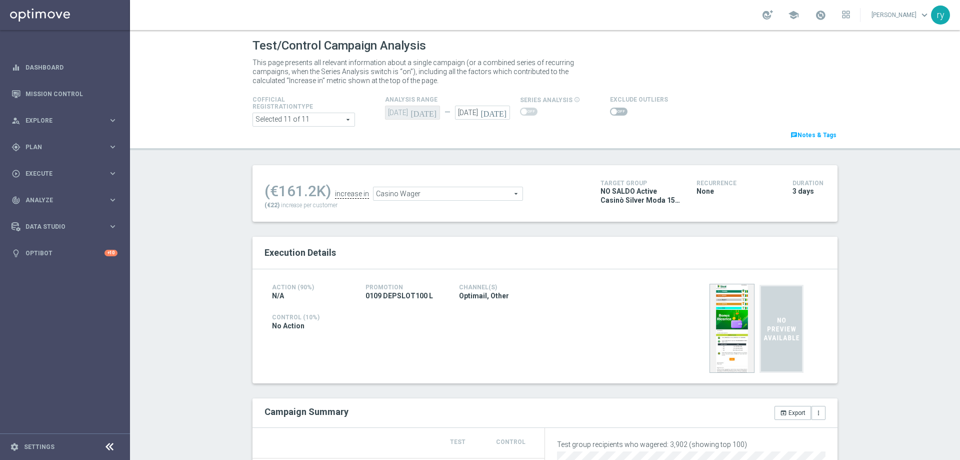
click at [611, 108] on span at bounding box center [619, 112] width 18 height 8
click at [611, 108] on input "checkbox" at bounding box center [619, 112] width 18 height 8
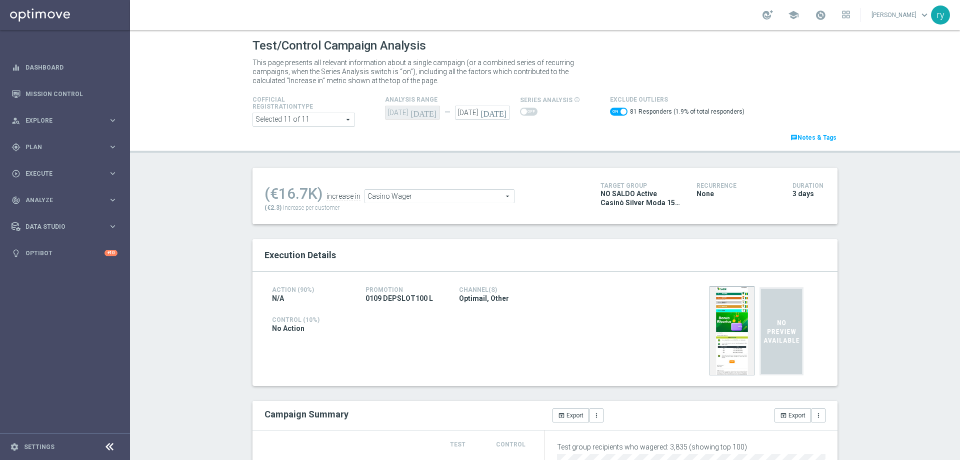
click at [610, 112] on span at bounding box center [619, 112] width 18 height 8
click at [610, 112] on input "checkbox" at bounding box center [619, 112] width 18 height 8
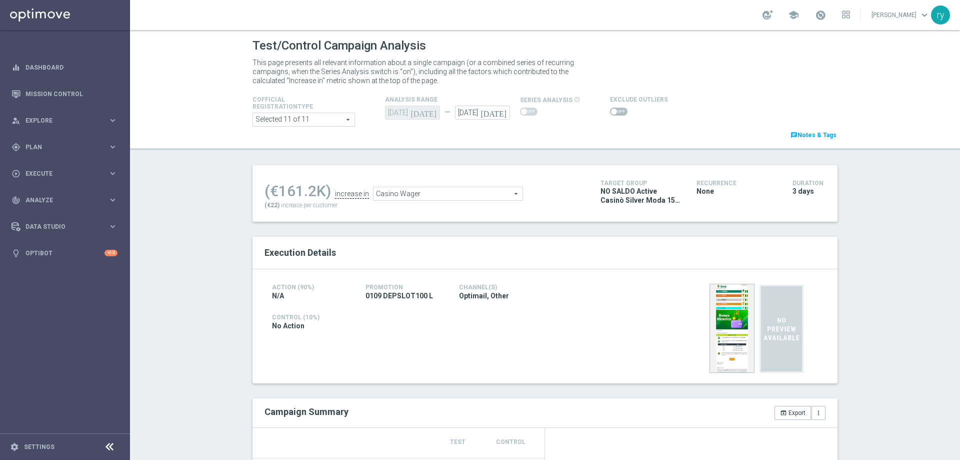
click at [611, 112] on span at bounding box center [614, 112] width 6 height 6
click at [610, 112] on input "checkbox" at bounding box center [619, 112] width 18 height 8
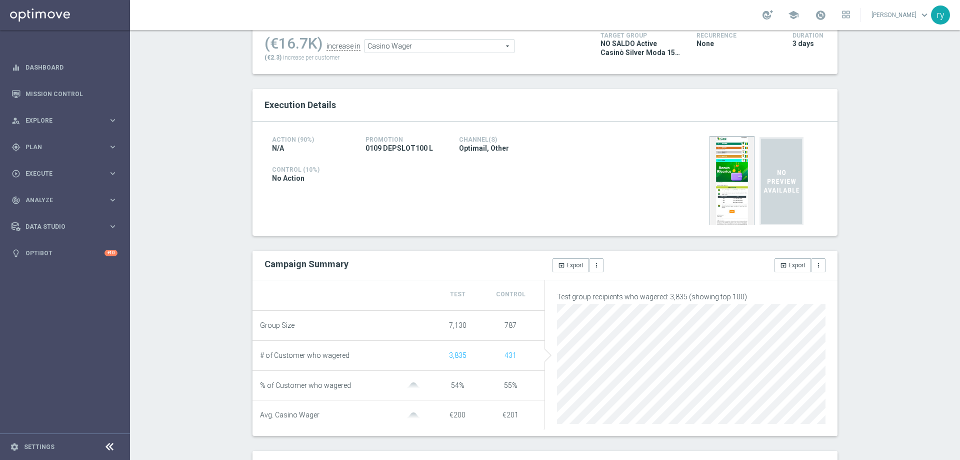
scroll to position [50, 0]
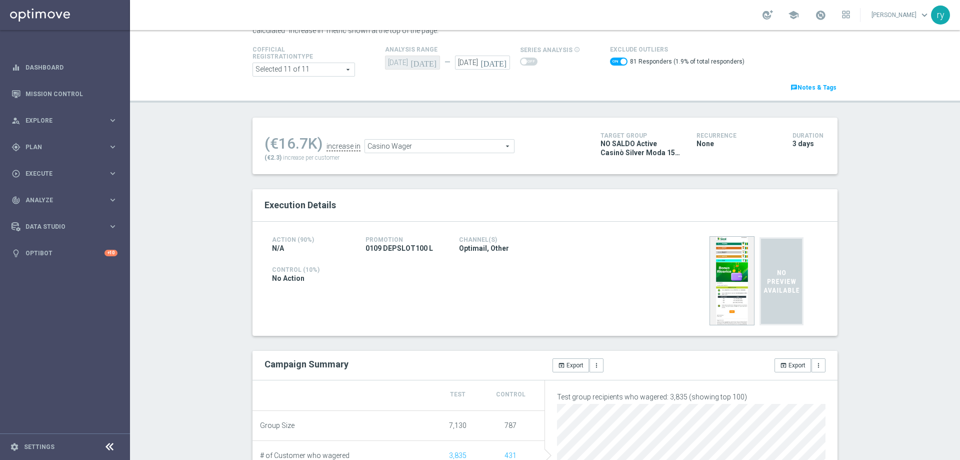
drag, startPoint x: 306, startPoint y: 141, endPoint x: 277, endPoint y: 143, distance: 29.1
click at [277, 143] on div "(€16.7K)" at bounding box center [294, 144] width 58 height 18
copy div "16.7"
click at [540, 190] on div "Execution Details" at bounding box center [545, 205] width 585 height 33
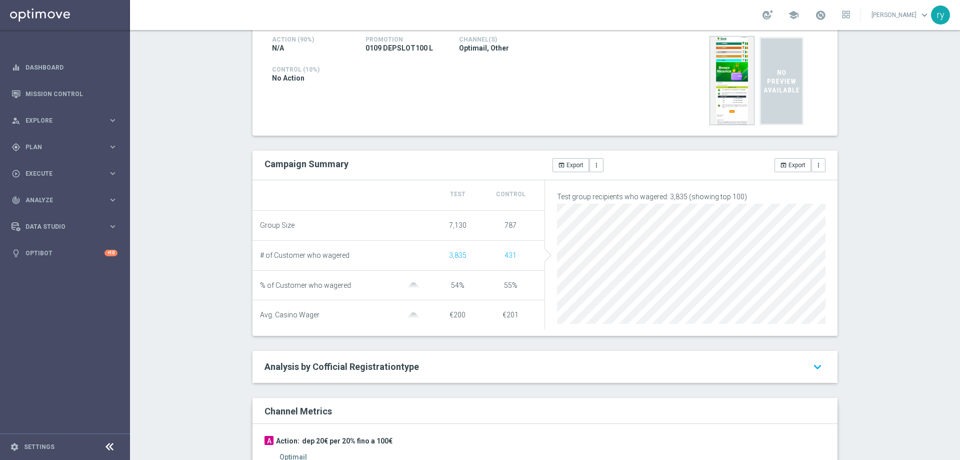
scroll to position [100, 0]
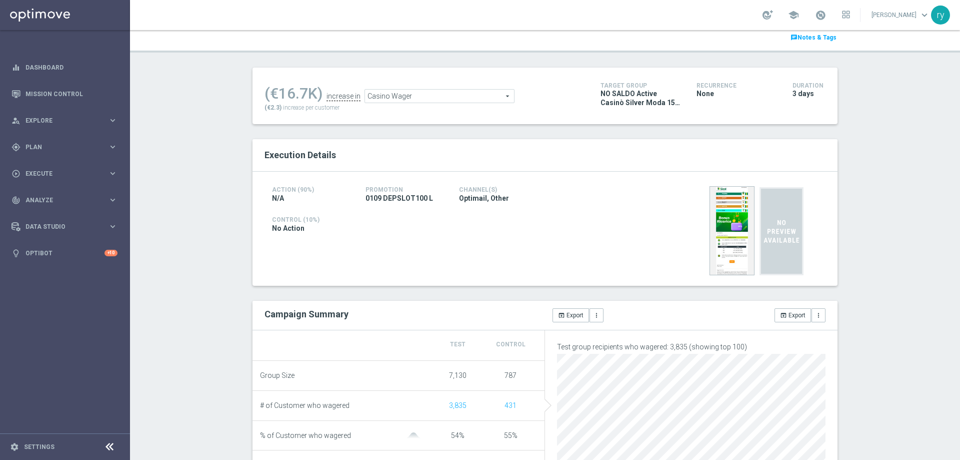
click at [437, 105] on div "(€16.7K) increase in Casino Wager Casino Wager arrow_drop_down search (€2.3) in…" at bounding box center [425, 96] width 321 height 33
click at [434, 97] on span "Casino Wager" at bounding box center [439, 96] width 149 height 13
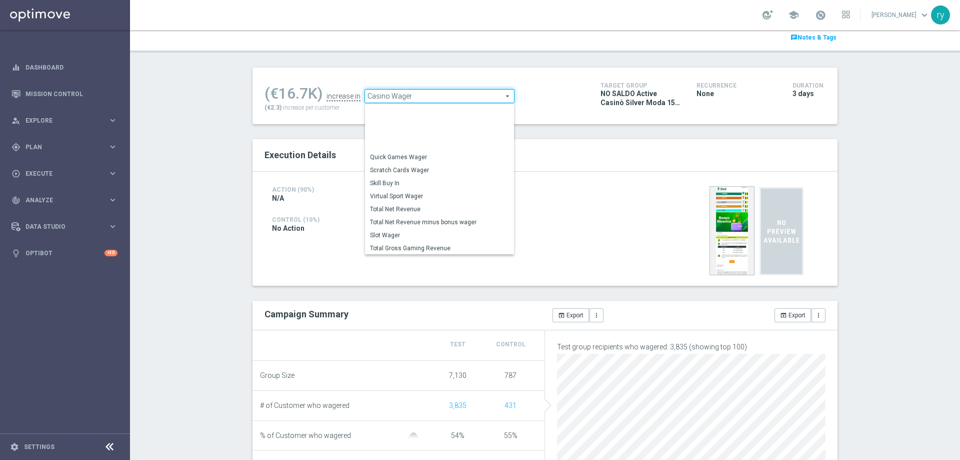
scroll to position [139, 0]
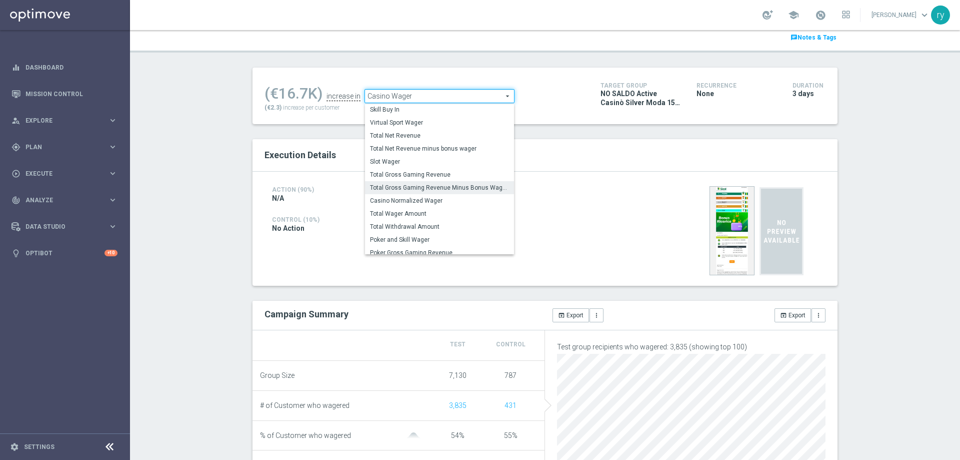
click at [449, 192] on span "Total Gross Gaming Revenue Minus Bonus Wagared" at bounding box center [439, 188] width 139 height 8
checkbox input "false"
type input "Total Gross Gaming Revenue Minus Bonus Wagared"
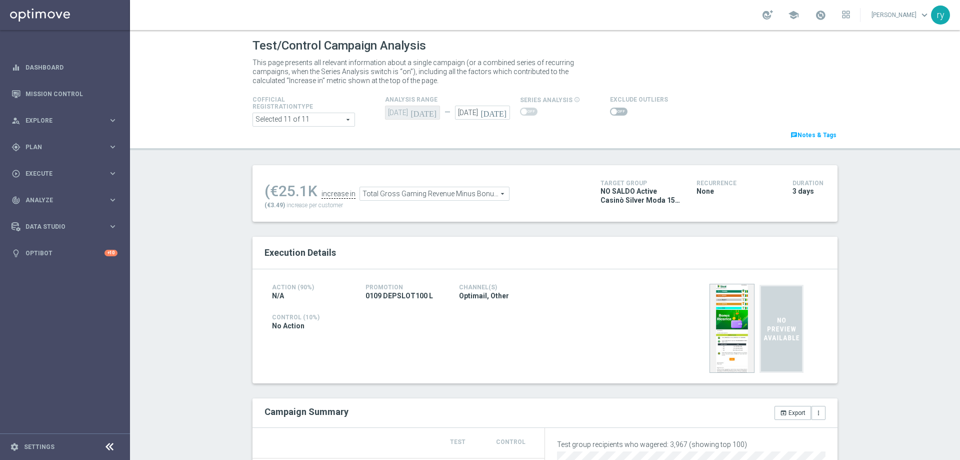
click at [611, 110] on span at bounding box center [614, 112] width 6 height 6
click at [610, 110] on input "checkbox" at bounding box center [619, 112] width 18 height 8
checkbox input "true"
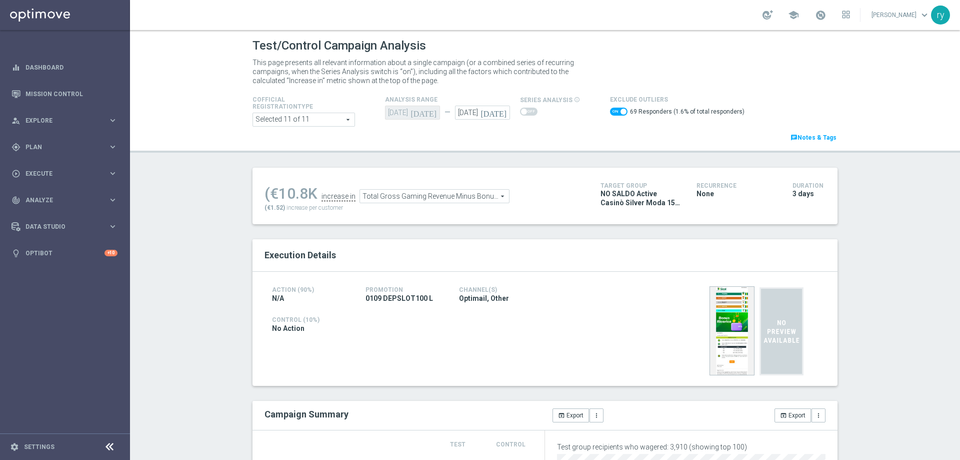
drag, startPoint x: 304, startPoint y: 193, endPoint x: 277, endPoint y: 192, distance: 26.6
click at [277, 192] on div "(€10.8K" at bounding box center [291, 194] width 53 height 18
copy div "10.8"
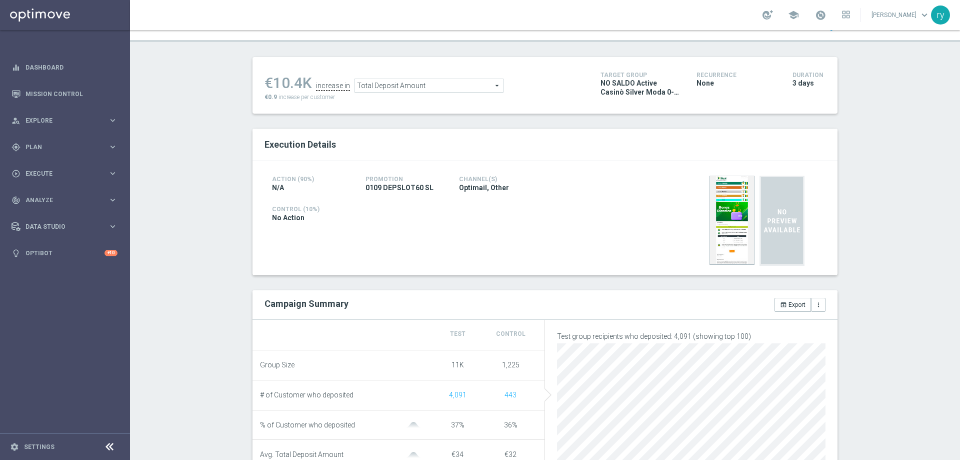
scroll to position [50, 0]
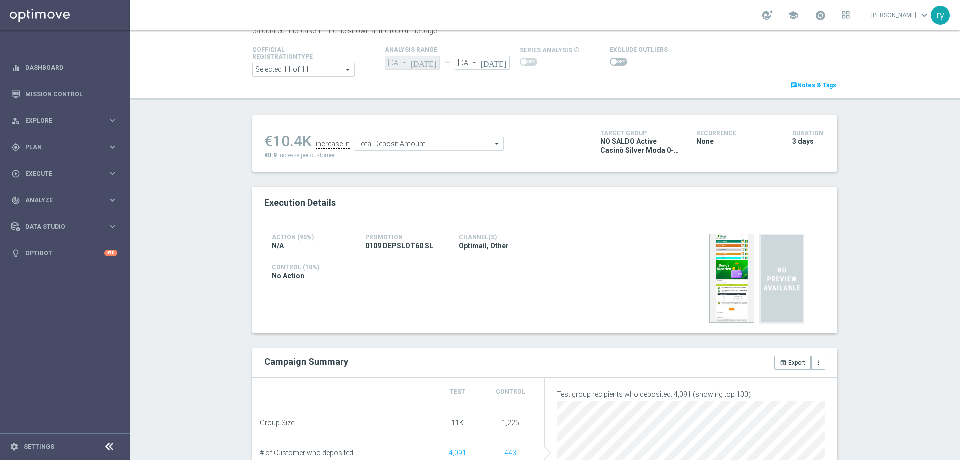
click at [610, 61] on span at bounding box center [619, 62] width 18 height 8
click at [610, 61] on input "checkbox" at bounding box center [619, 62] width 18 height 8
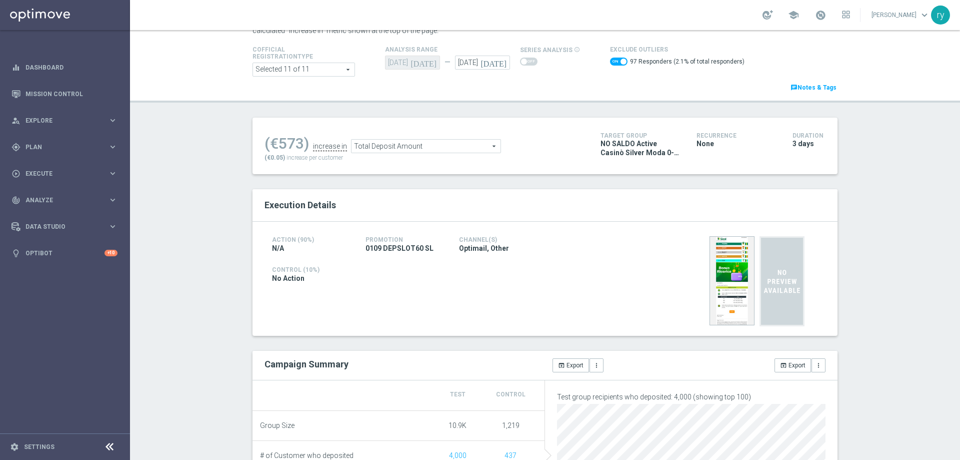
click at [610, 62] on span at bounding box center [619, 62] width 18 height 8
click at [610, 62] on input "checkbox" at bounding box center [619, 62] width 18 height 8
checkbox input "false"
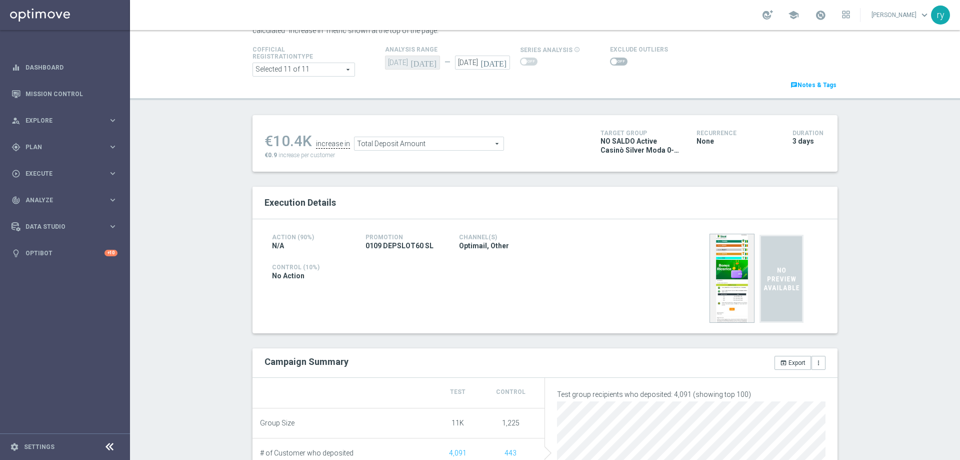
drag, startPoint x: 301, startPoint y: 140, endPoint x: 272, endPoint y: 138, distance: 29.1
click at [272, 138] on div "€10.4K" at bounding box center [289, 141] width 48 height 18
copy div "10.4"
click at [395, 146] on span "Total Deposit Amount" at bounding box center [429, 143] width 149 height 13
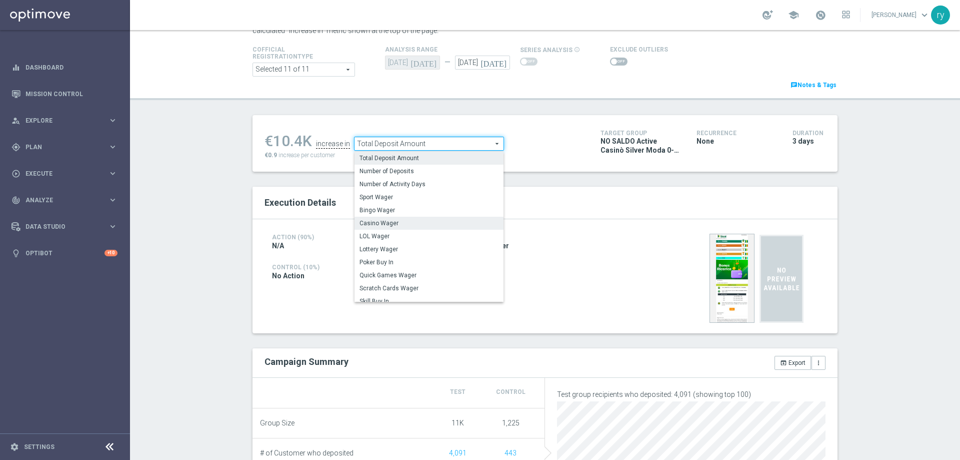
click at [402, 225] on span "Casino Wager" at bounding box center [429, 223] width 139 height 8
type input "Casino Wager"
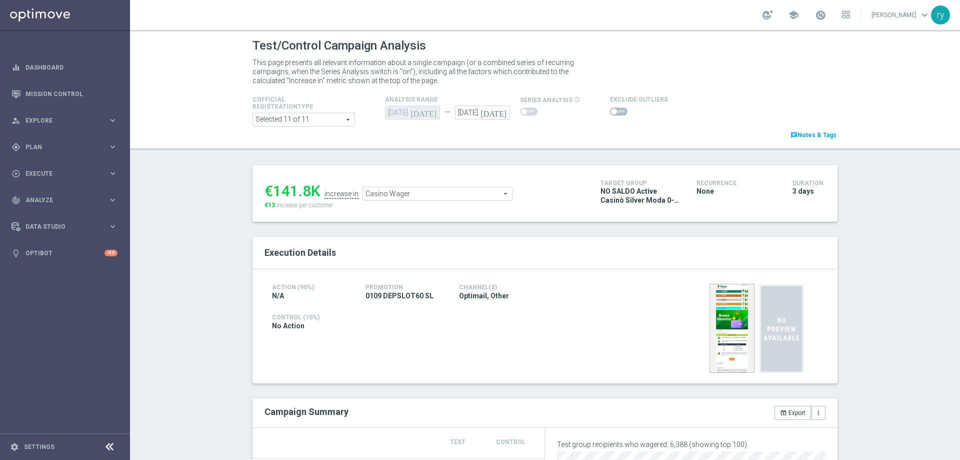
click at [611, 109] on span at bounding box center [614, 112] width 6 height 6
click at [610, 109] on input "checkbox" at bounding box center [619, 112] width 18 height 8
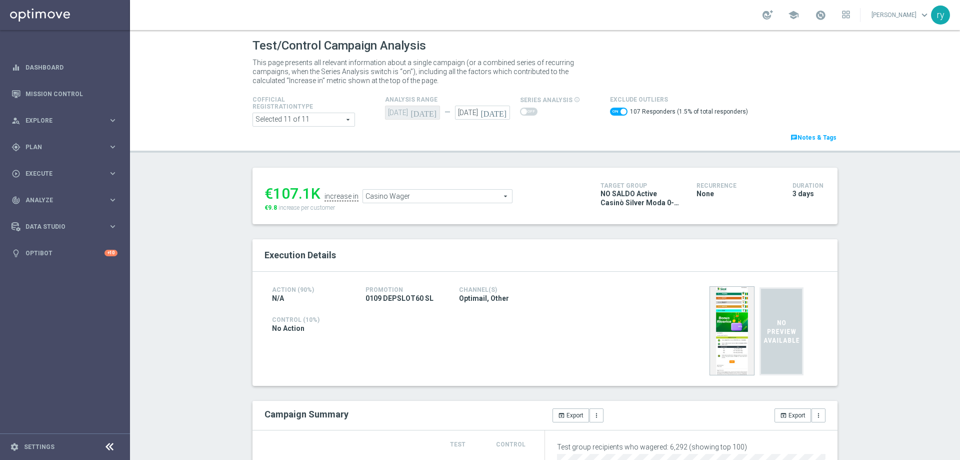
click at [610, 108] on span at bounding box center [619, 112] width 18 height 8
click at [610, 108] on input "checkbox" at bounding box center [619, 112] width 18 height 8
checkbox input "false"
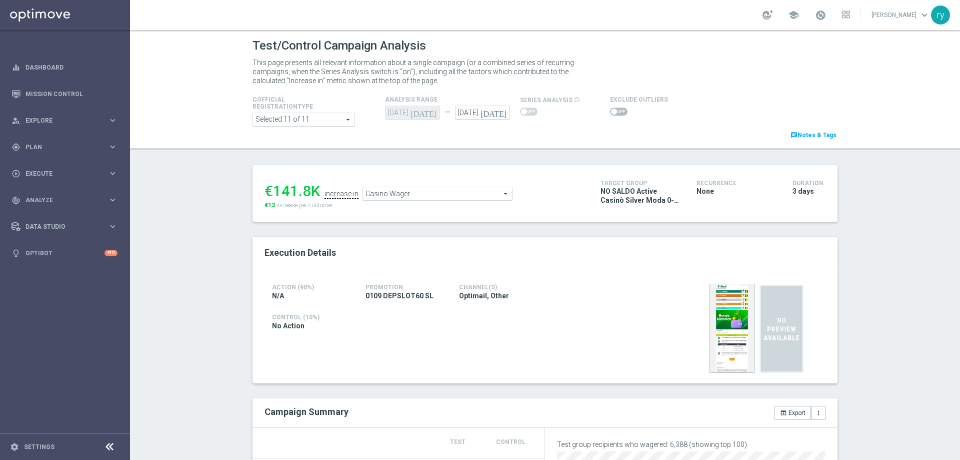
drag, startPoint x: 304, startPoint y: 188, endPoint x: 272, endPoint y: 191, distance: 32.1
click at [272, 191] on div "€141.8K" at bounding box center [293, 191] width 56 height 18
copy div "141.8"
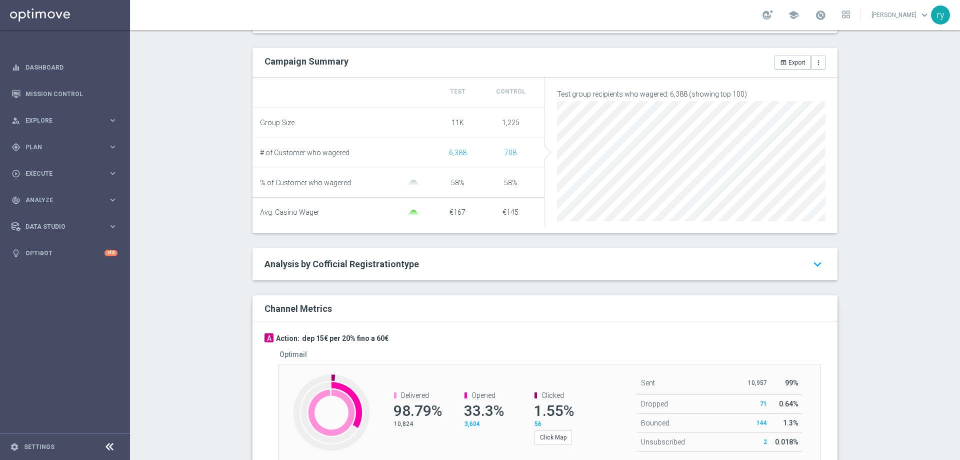
scroll to position [100, 0]
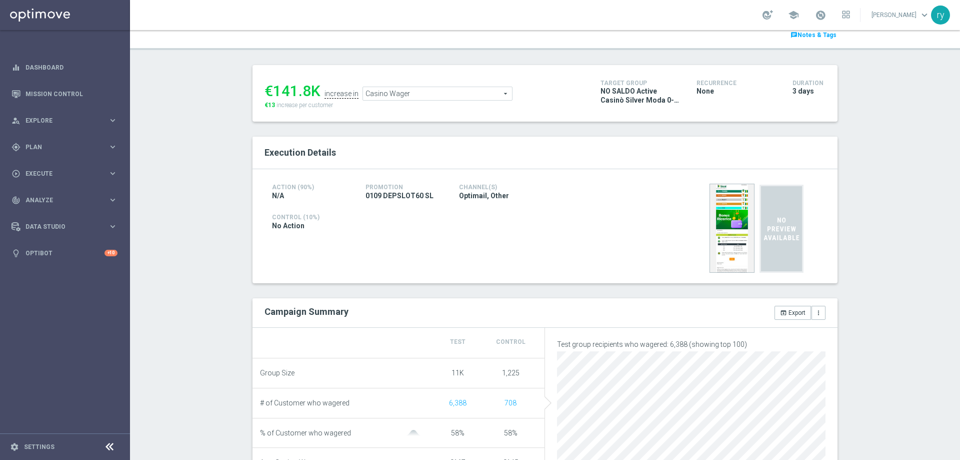
click at [391, 93] on span "Casino Wager" at bounding box center [437, 93] width 149 height 13
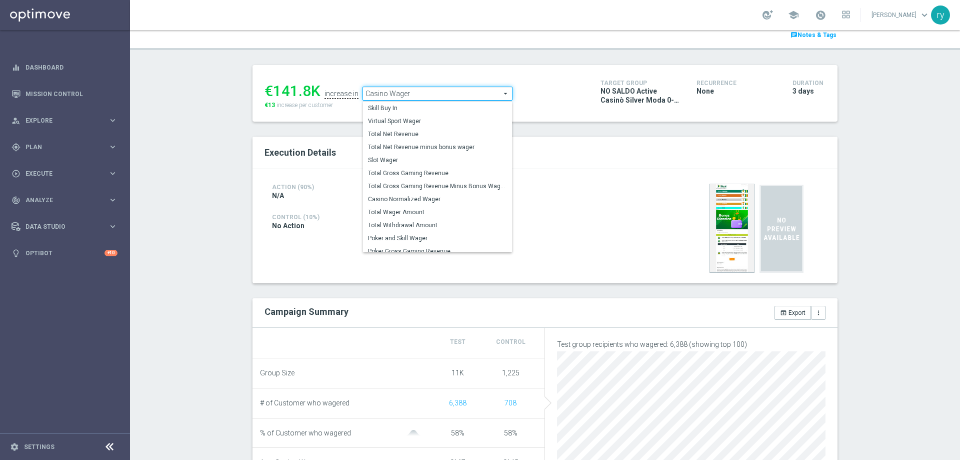
scroll to position [139, 0]
click at [429, 182] on span "Total Gross Gaming Revenue Minus Bonus Wagared" at bounding box center [437, 185] width 139 height 8
type input "Total Gross Gaming Revenue Minus Bonus Wagared"
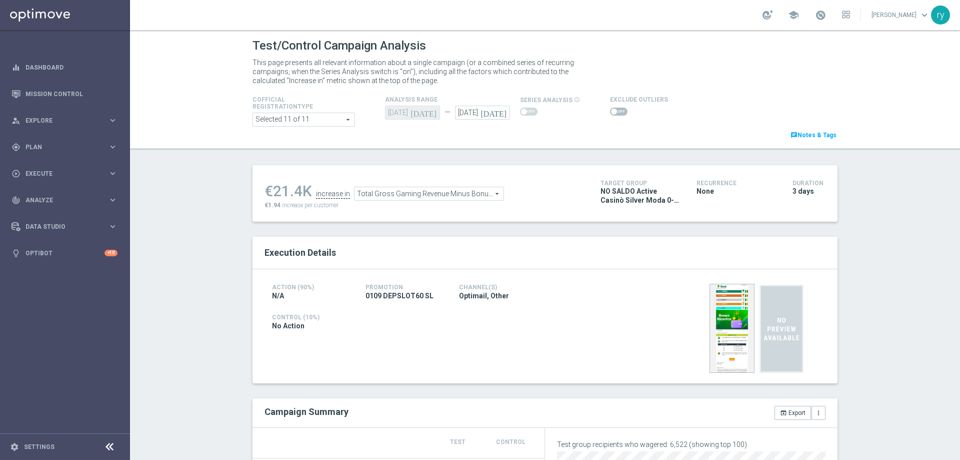
click at [611, 112] on span at bounding box center [619, 112] width 18 height 8
click at [611, 112] on input "checkbox" at bounding box center [619, 112] width 18 height 8
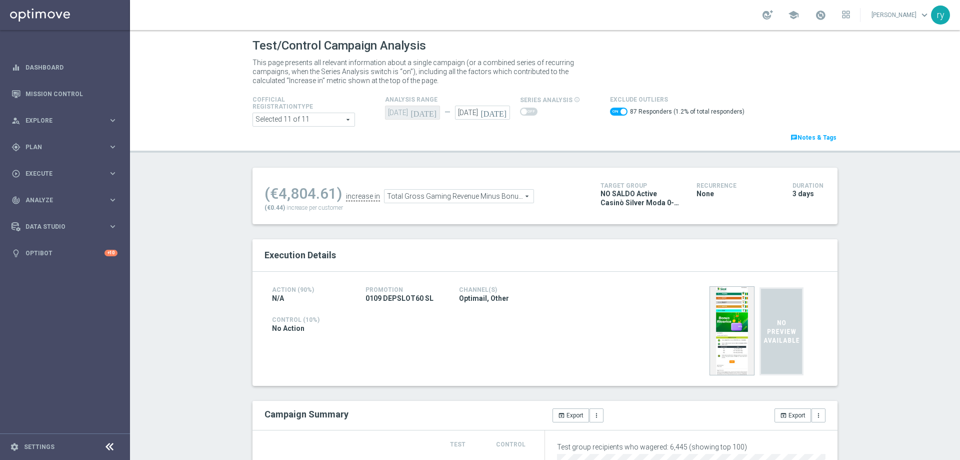
click at [610, 112] on span at bounding box center [619, 112] width 18 height 8
click at [610, 112] on input "checkbox" at bounding box center [619, 112] width 18 height 8
checkbox input "false"
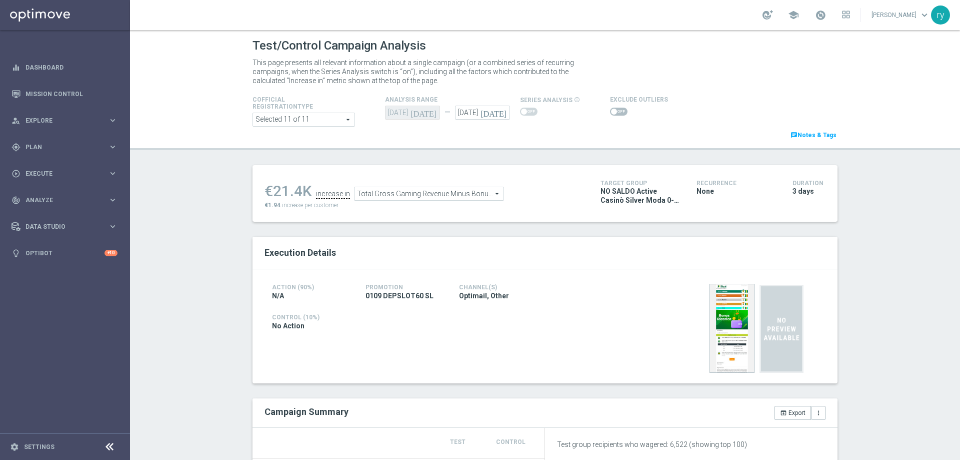
click at [300, 190] on div "€21.4K" at bounding box center [289, 191] width 48 height 18
drag, startPoint x: 300, startPoint y: 192, endPoint x: 270, endPoint y: 193, distance: 30.5
click at [270, 193] on div "€21.4K" at bounding box center [289, 191] width 48 height 18
